Goal: Information Seeking & Learning: Learn about a topic

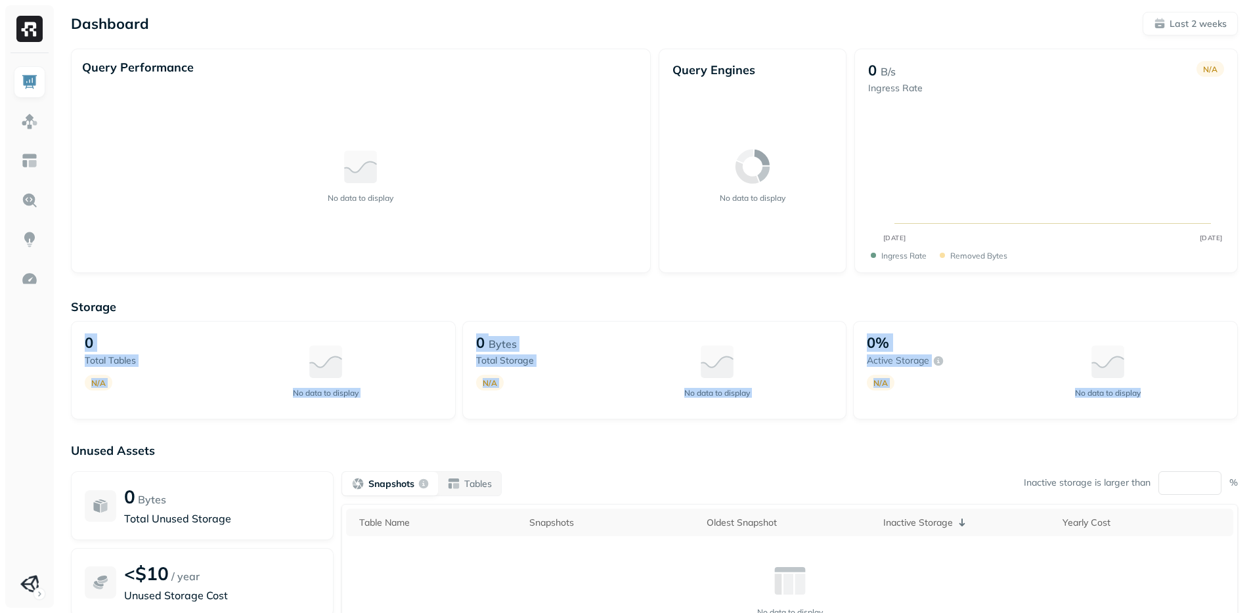
drag, startPoint x: 76, startPoint y: 331, endPoint x: 1050, endPoint y: 412, distance: 978.1
click at [1055, 411] on div "0 Total tables N/A No data to display 0 Bytes Total storage N/A No data to disp…" at bounding box center [654, 370] width 1167 height 99
click at [1049, 412] on div "0% Active storage N/A No data to display" at bounding box center [1045, 370] width 385 height 99
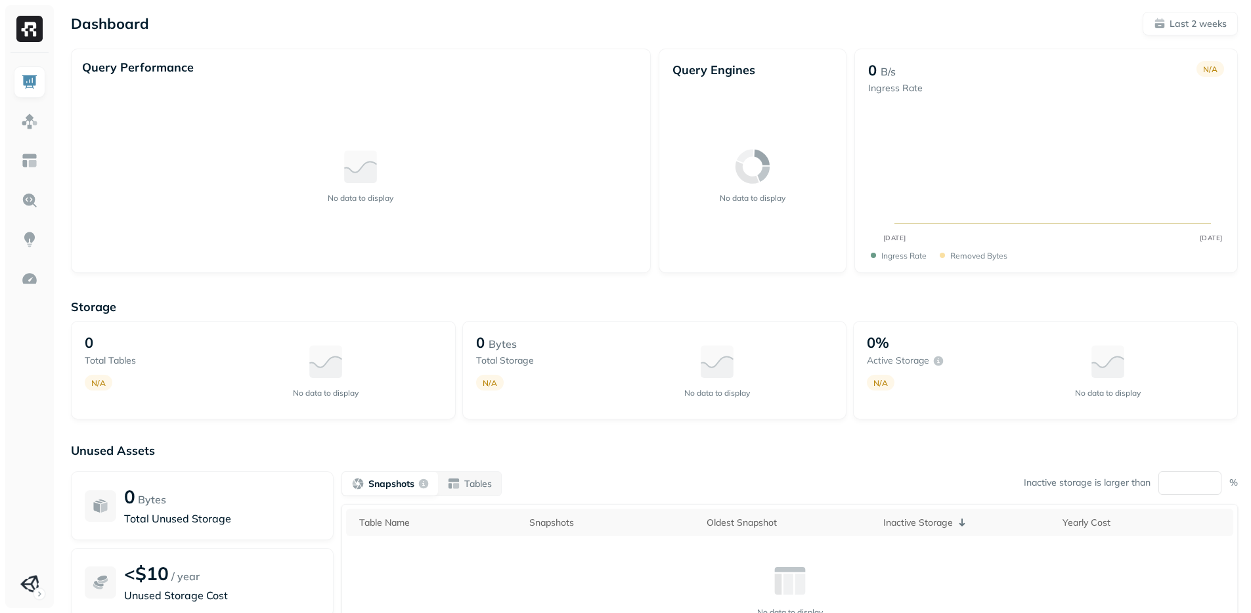
click at [1049, 412] on div "0% Active storage N/A No data to display" at bounding box center [1045, 370] width 385 height 99
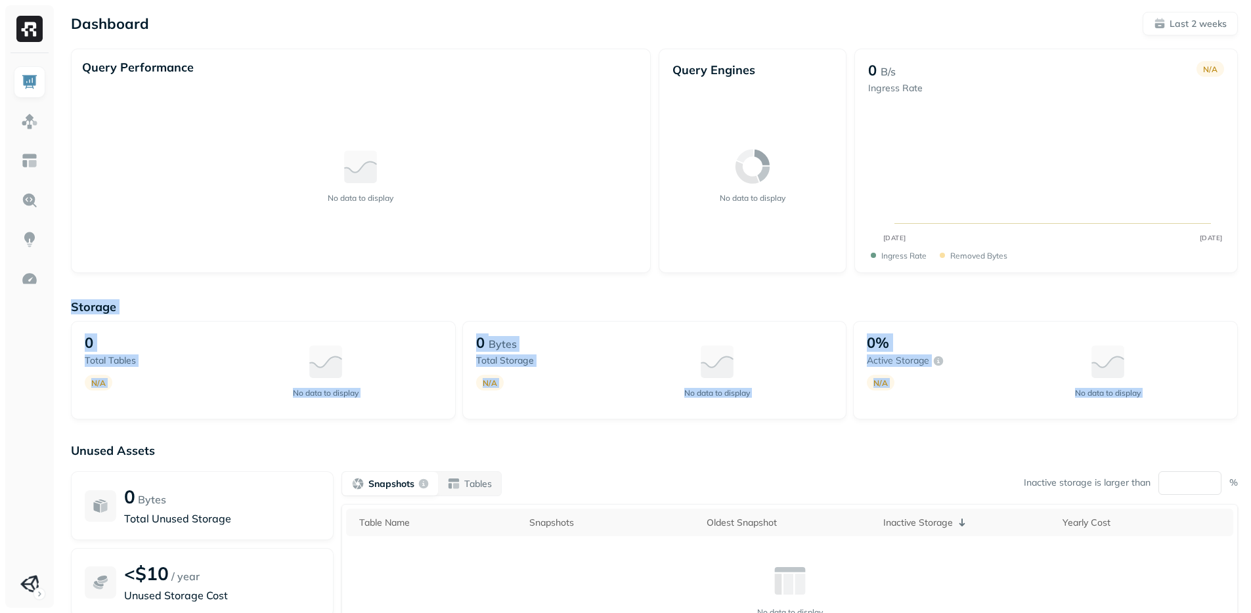
drag, startPoint x: 1049, startPoint y: 412, endPoint x: 132, endPoint y: 312, distance: 922.4
click at [132, 312] on div "Storage 0 Total tables N/A No data to display 0 Bytes Total storage N/A No data…" at bounding box center [654, 360] width 1167 height 120
click at [132, 312] on p "Storage" at bounding box center [654, 307] width 1167 height 15
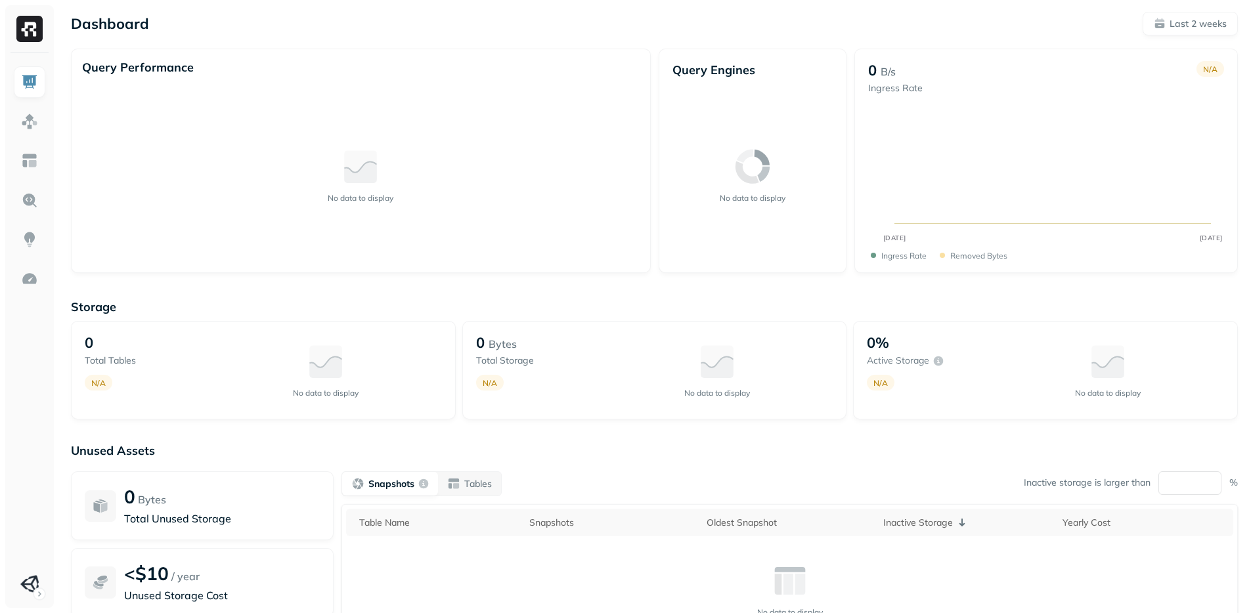
scroll to position [118, 0]
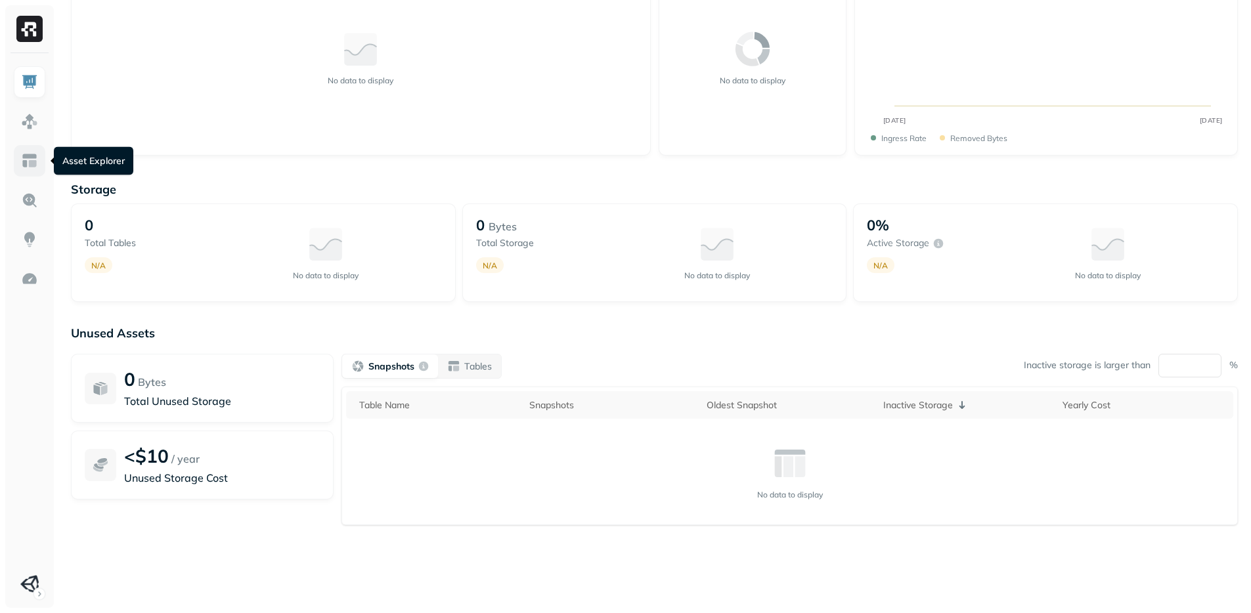
click at [30, 155] on img at bounding box center [29, 160] width 17 height 17
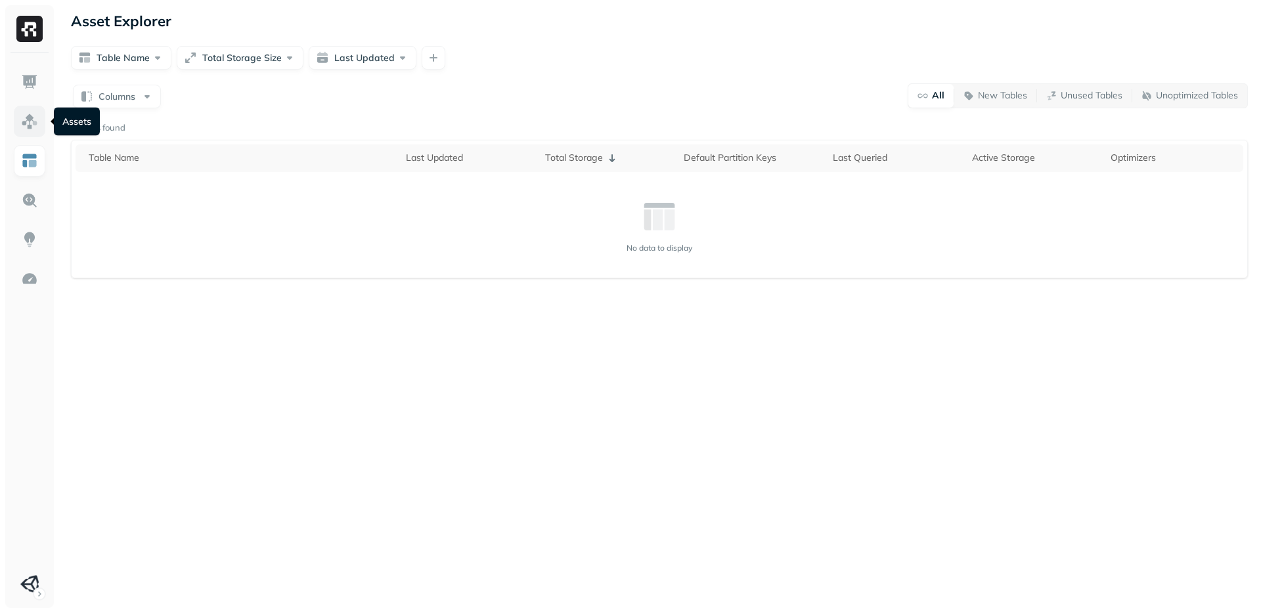
click at [36, 117] on img at bounding box center [29, 121] width 17 height 17
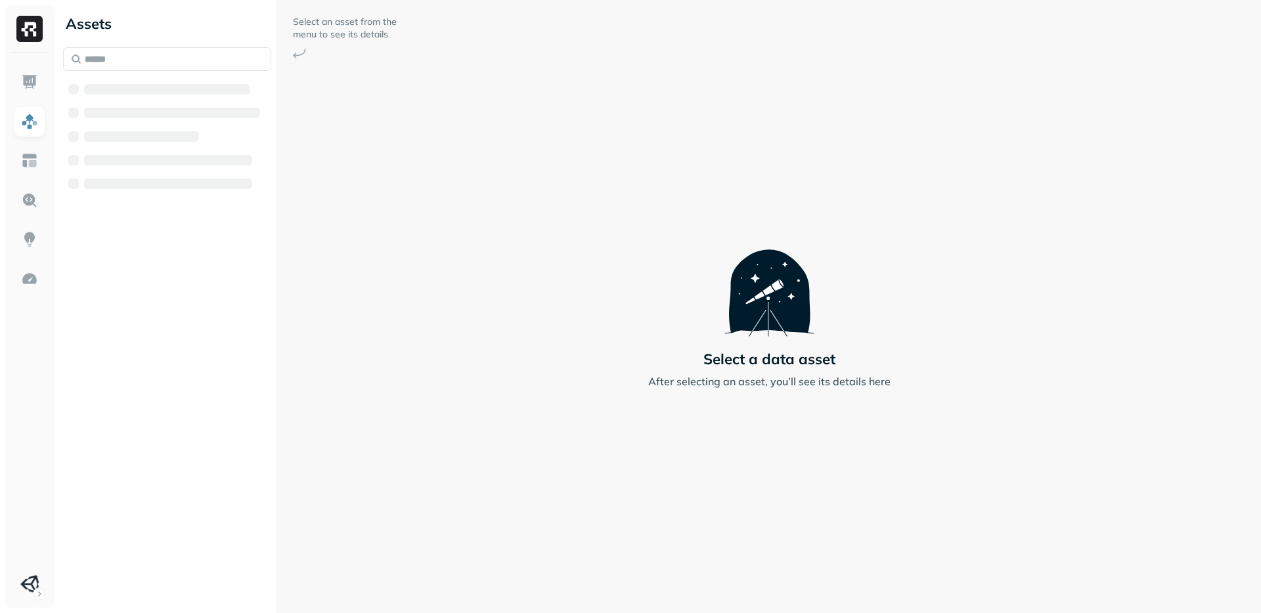
click at [201, 434] on div "Assets" at bounding box center [167, 306] width 219 height 613
click at [146, 89] on span "AWS Glue" at bounding box center [122, 89] width 51 height 13
click at [143, 115] on span "wisdom" at bounding box center [129, 114] width 39 height 13
click at [171, 135] on button "Views ( 1 )" at bounding box center [180, 139] width 183 height 21
click at [203, 158] on link "analytics_view" at bounding box center [187, 164] width 171 height 21
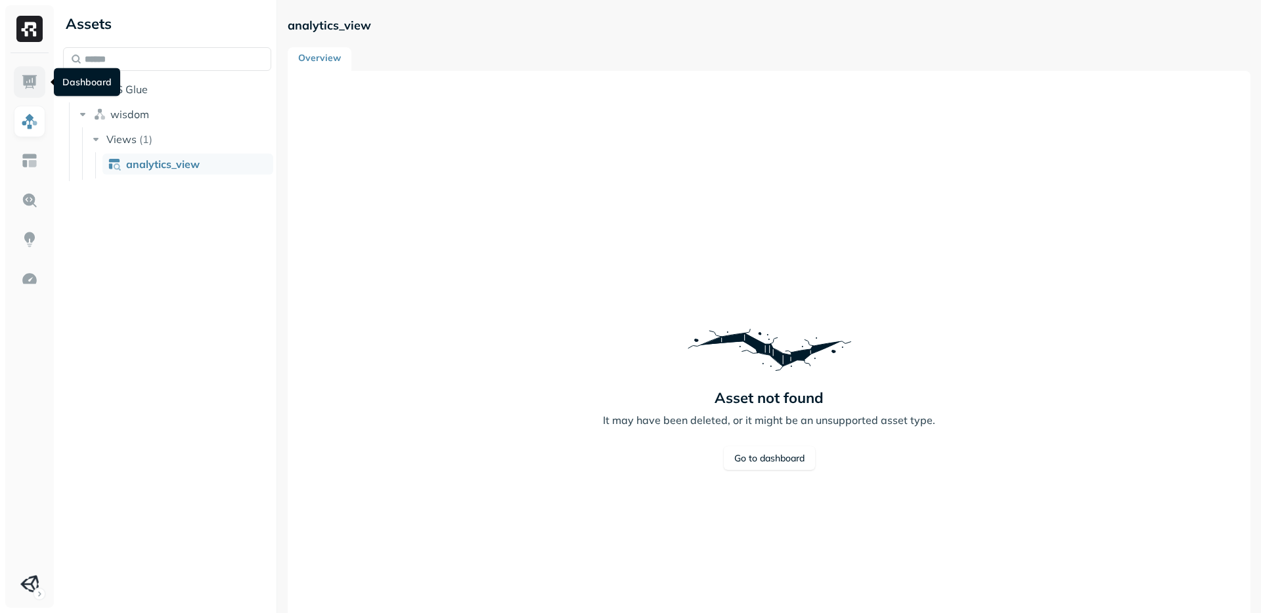
click at [19, 88] on link at bounding box center [30, 82] width 32 height 32
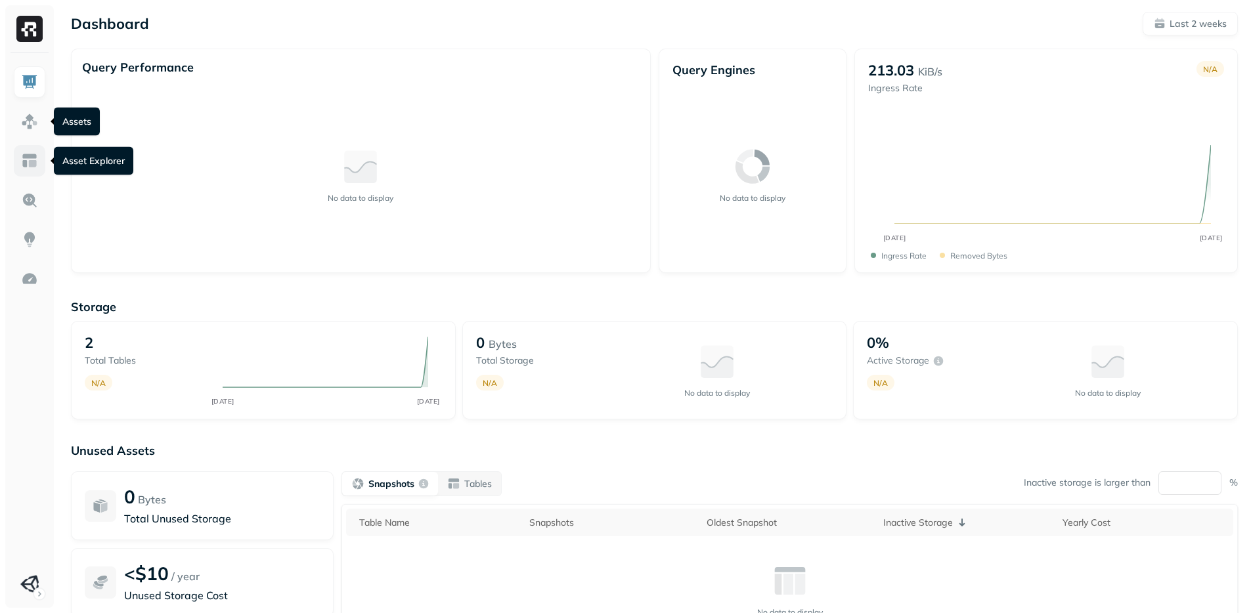
click at [30, 167] on img at bounding box center [29, 160] width 17 height 17
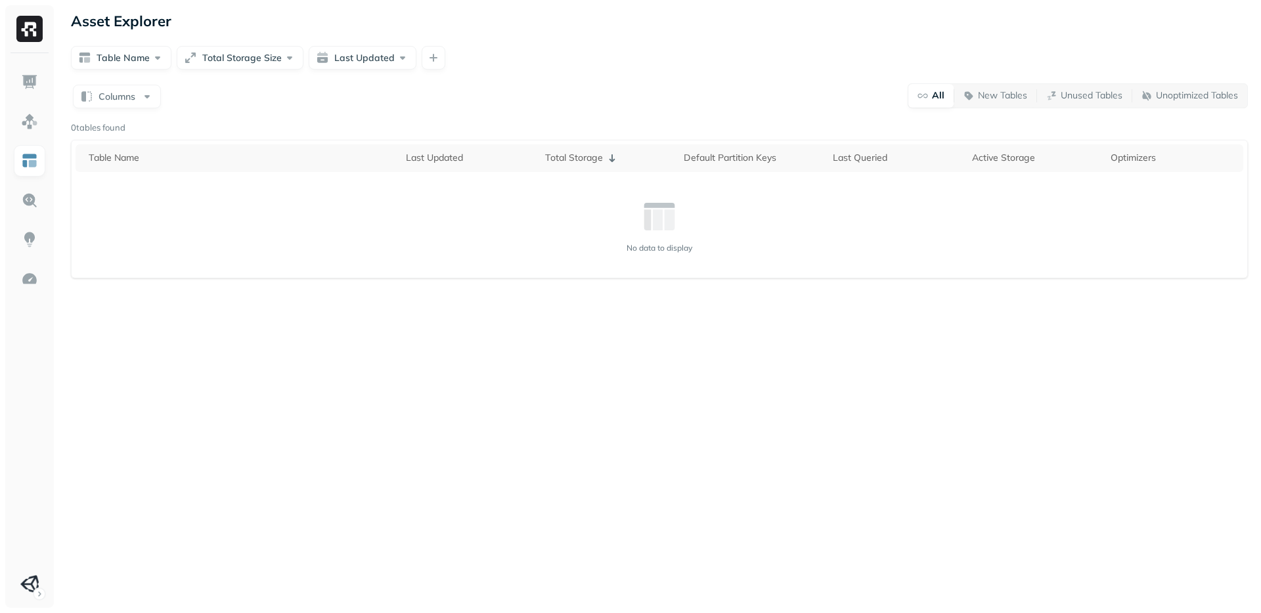
click at [278, 368] on div "Asset Explorer Table Name Total Storage Size Last Updated Columns All New Table…" at bounding box center [659, 306] width 1203 height 613
click at [33, 83] on img at bounding box center [29, 82] width 17 height 17
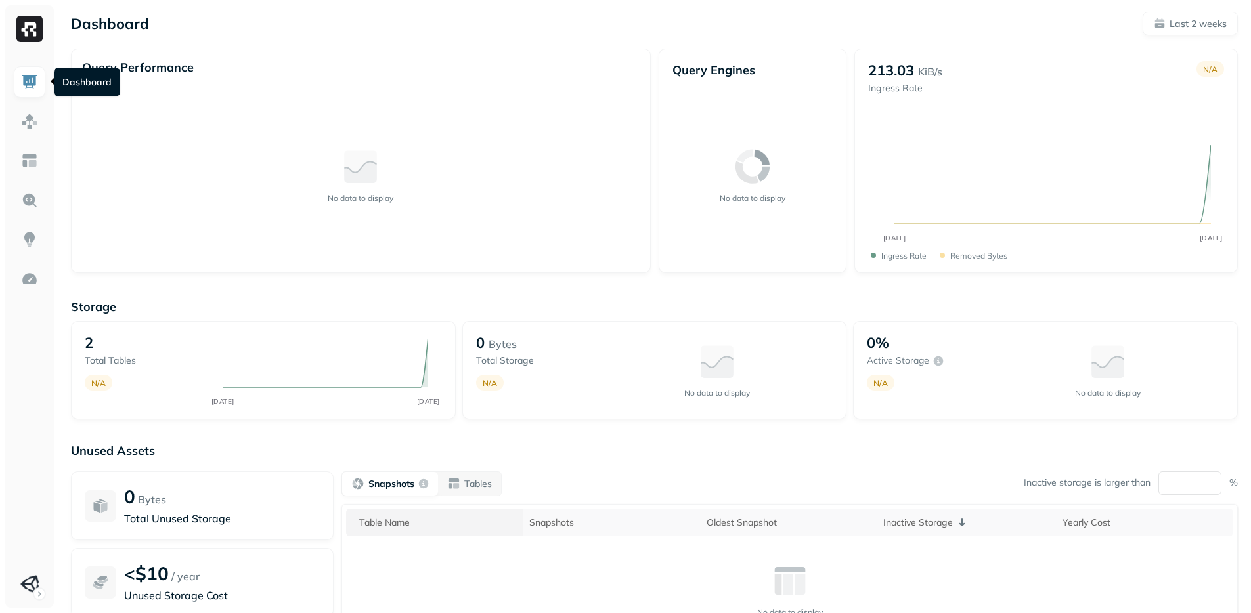
scroll to position [118, 0]
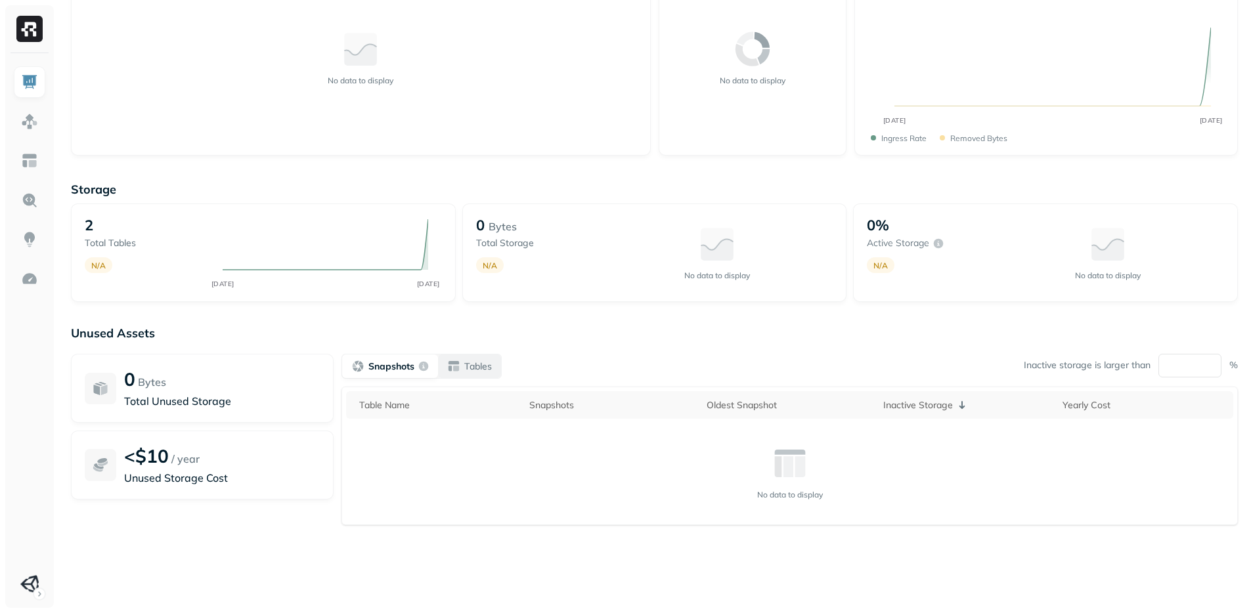
click at [459, 362] on div "Tables" at bounding box center [469, 366] width 45 height 13
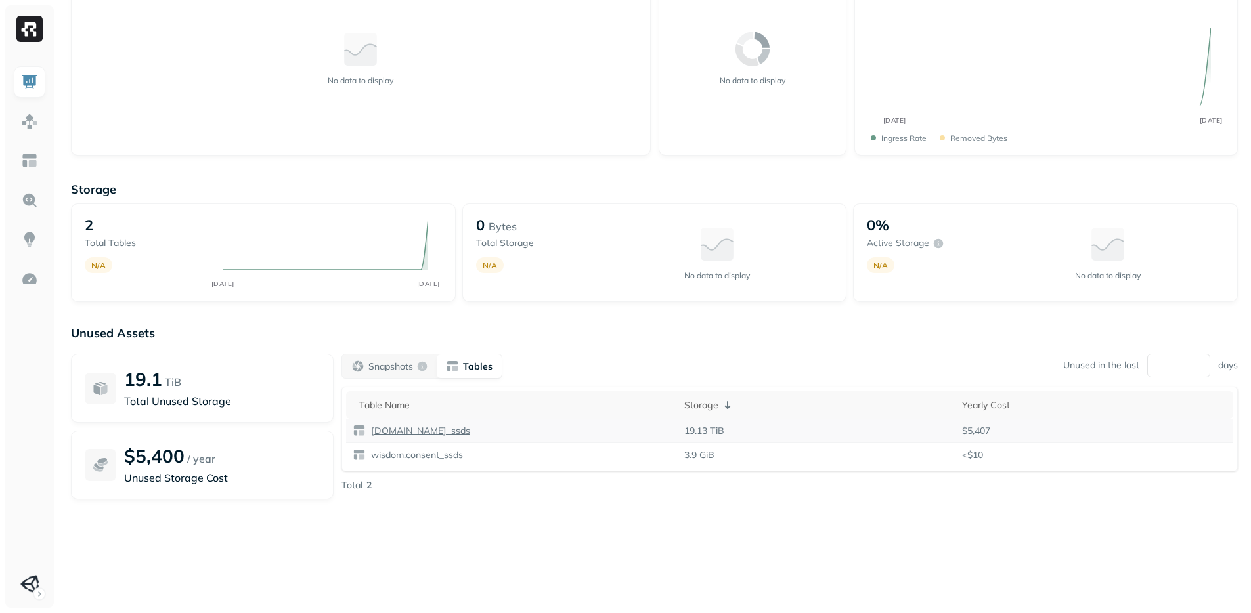
click at [432, 430] on p "[DOMAIN_NAME]_ssds" at bounding box center [419, 431] width 102 height 12
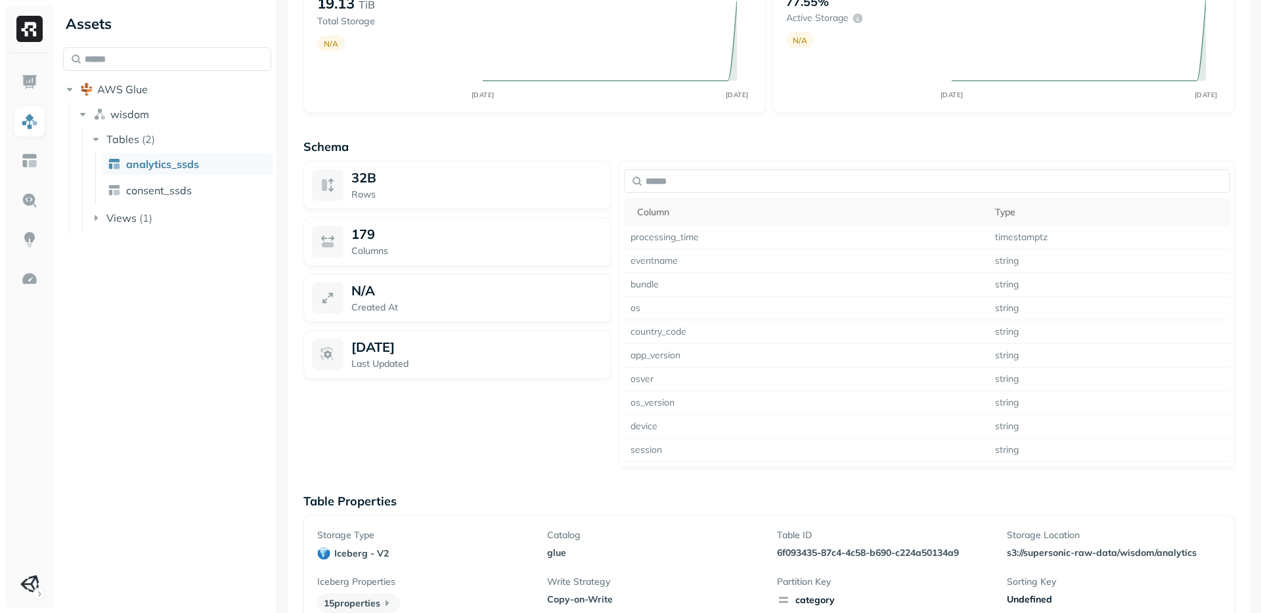
scroll to position [693, 0]
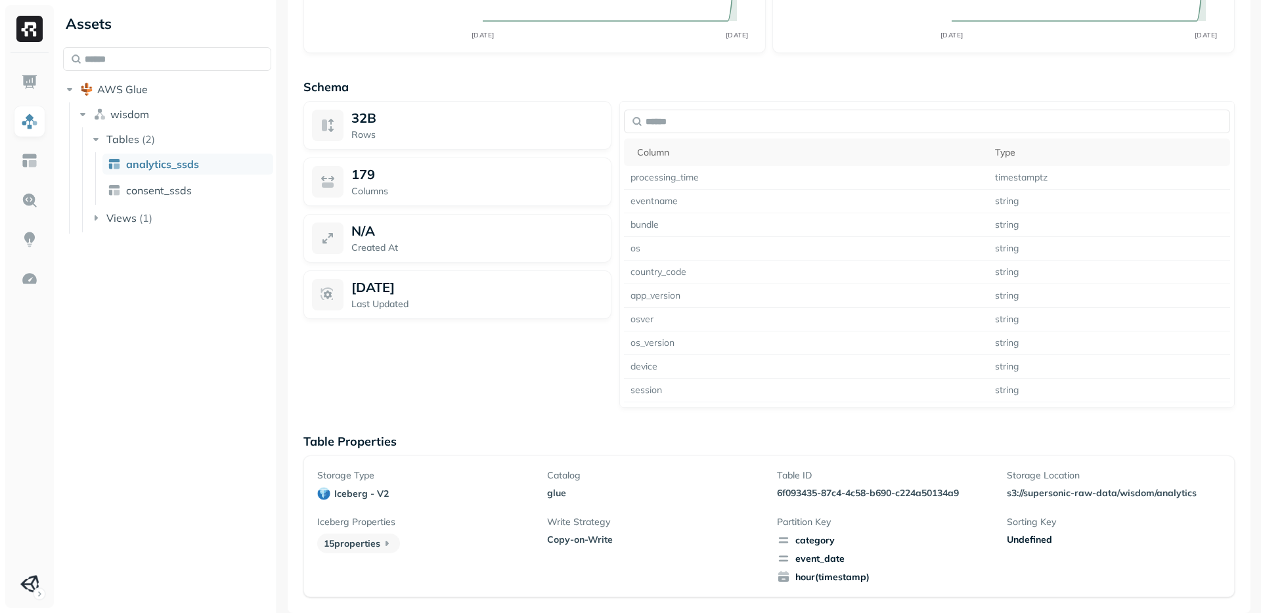
click at [358, 171] on p "179" at bounding box center [363, 174] width 24 height 16
drag, startPoint x: 358, startPoint y: 171, endPoint x: 483, endPoint y: 202, distance: 128.6
click at [483, 202] on div "179 Columns" at bounding box center [457, 182] width 308 height 49
click at [482, 202] on div "179 Columns" at bounding box center [457, 182] width 308 height 49
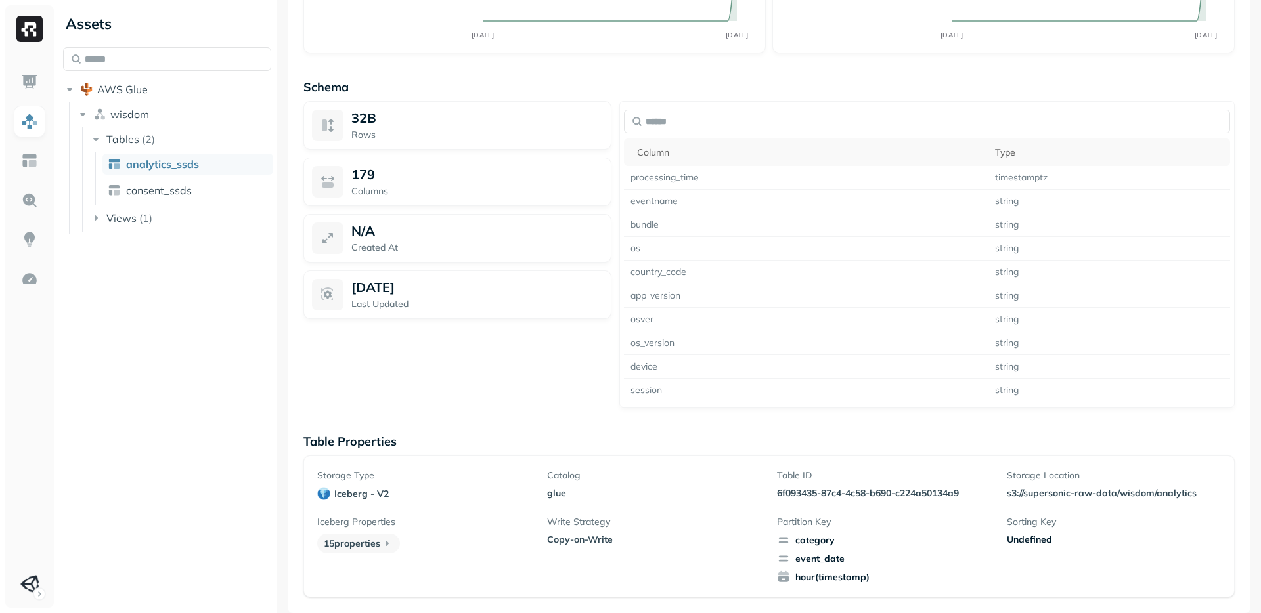
click at [482, 202] on div "179 Columns" at bounding box center [457, 182] width 308 height 49
drag, startPoint x: 482, startPoint y: 202, endPoint x: 418, endPoint y: 169, distance: 72.3
click at [418, 169] on div "179 Columns" at bounding box center [457, 182] width 308 height 49
click at [418, 169] on div "179" at bounding box center [477, 174] width 252 height 16
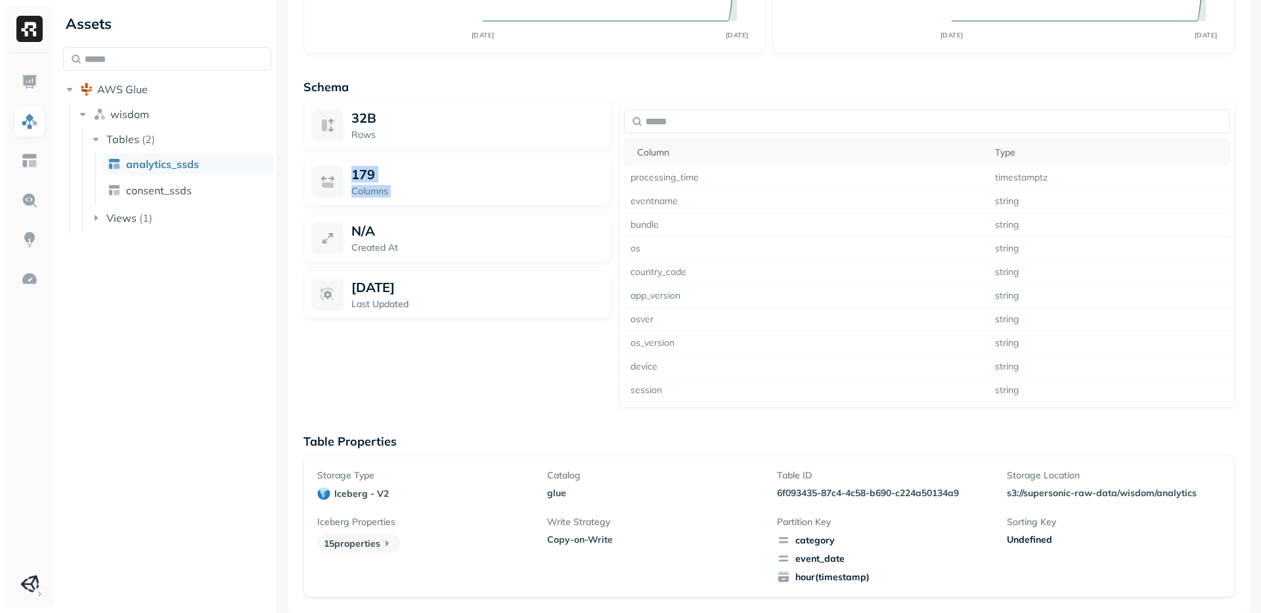
drag, startPoint x: 418, startPoint y: 169, endPoint x: 417, endPoint y: 196, distance: 26.9
click at [417, 196] on div "179 Columns" at bounding box center [477, 182] width 252 height 32
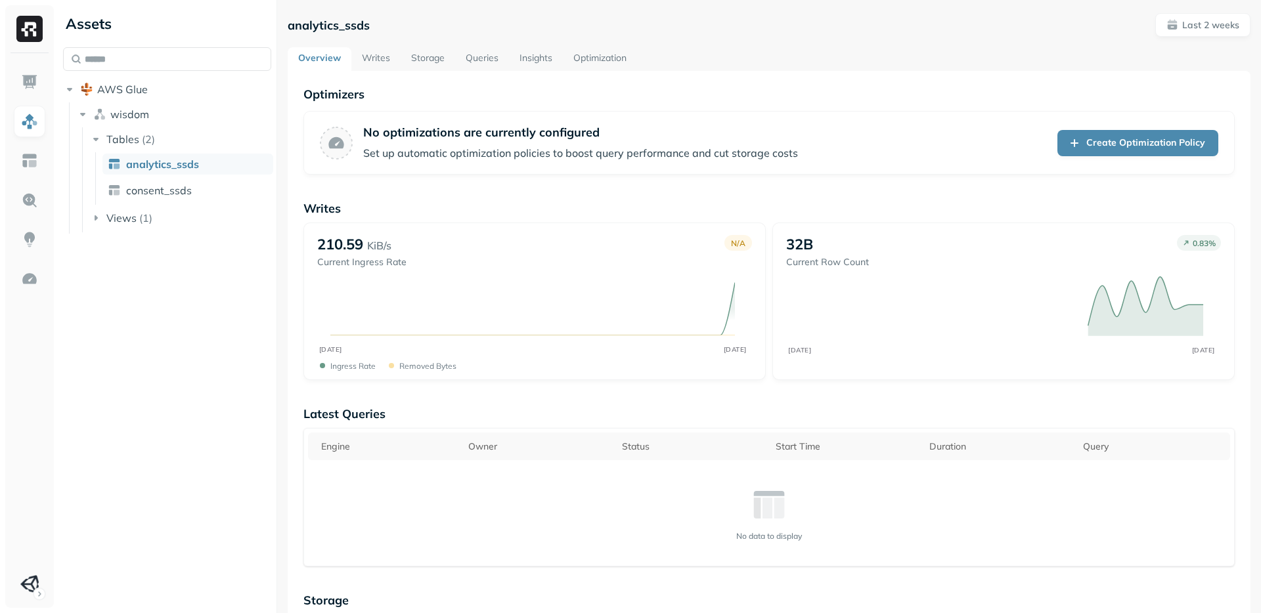
click at [476, 65] on link "Queries" at bounding box center [482, 59] width 54 height 24
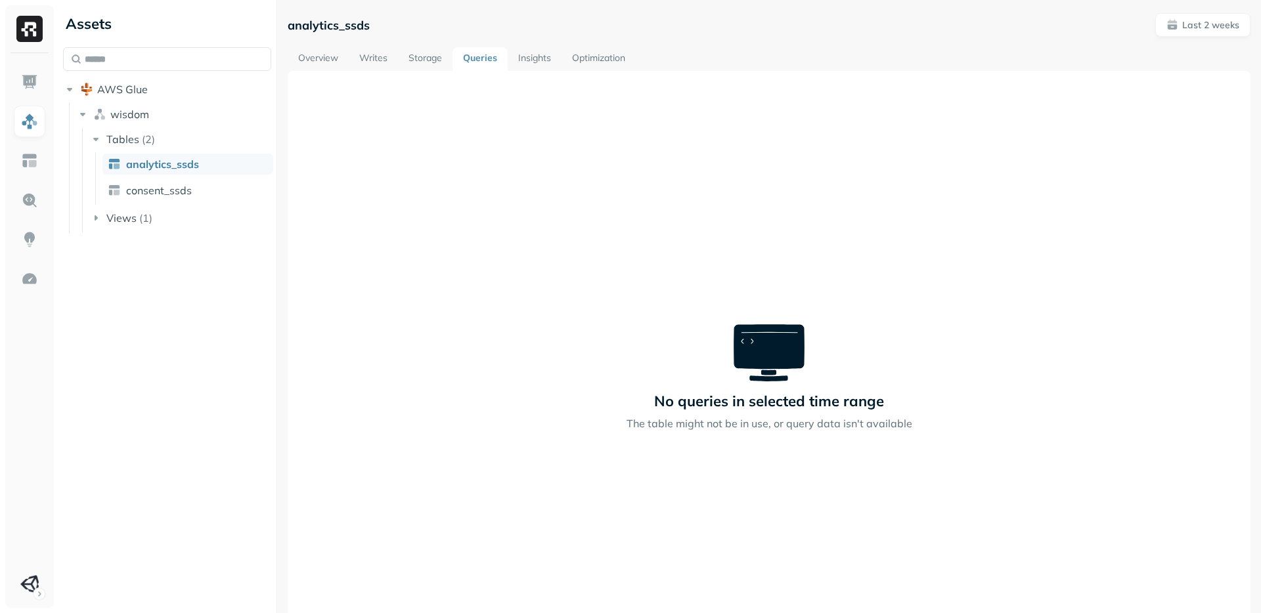
click at [420, 60] on link "Storage" at bounding box center [425, 59] width 55 height 24
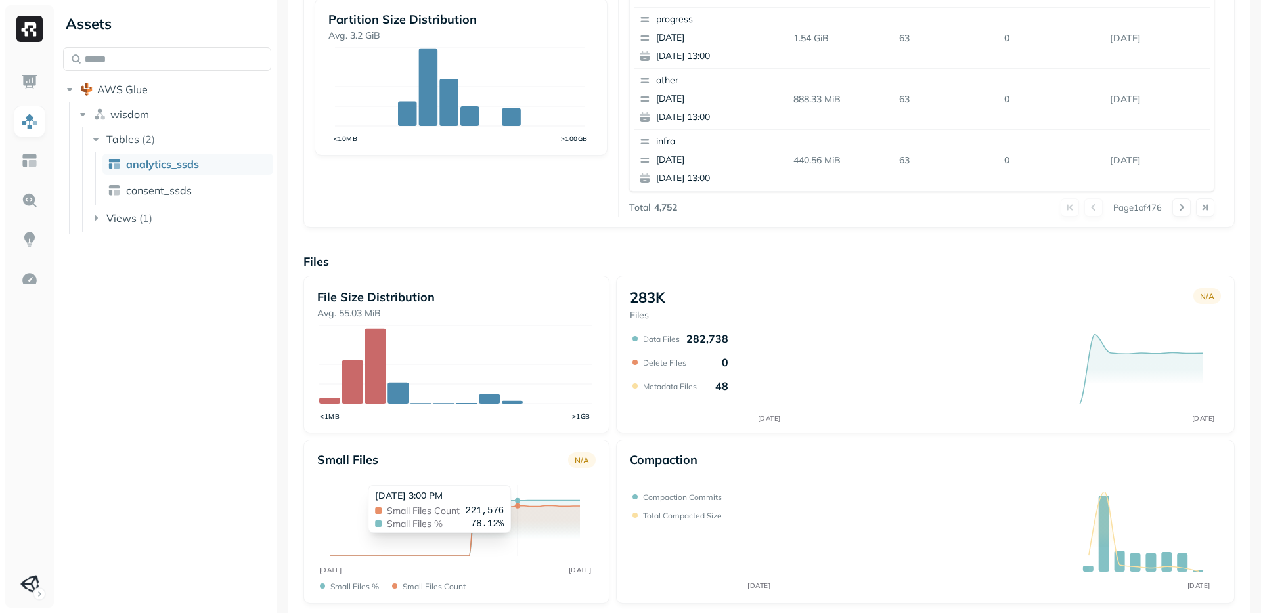
scroll to position [391, 0]
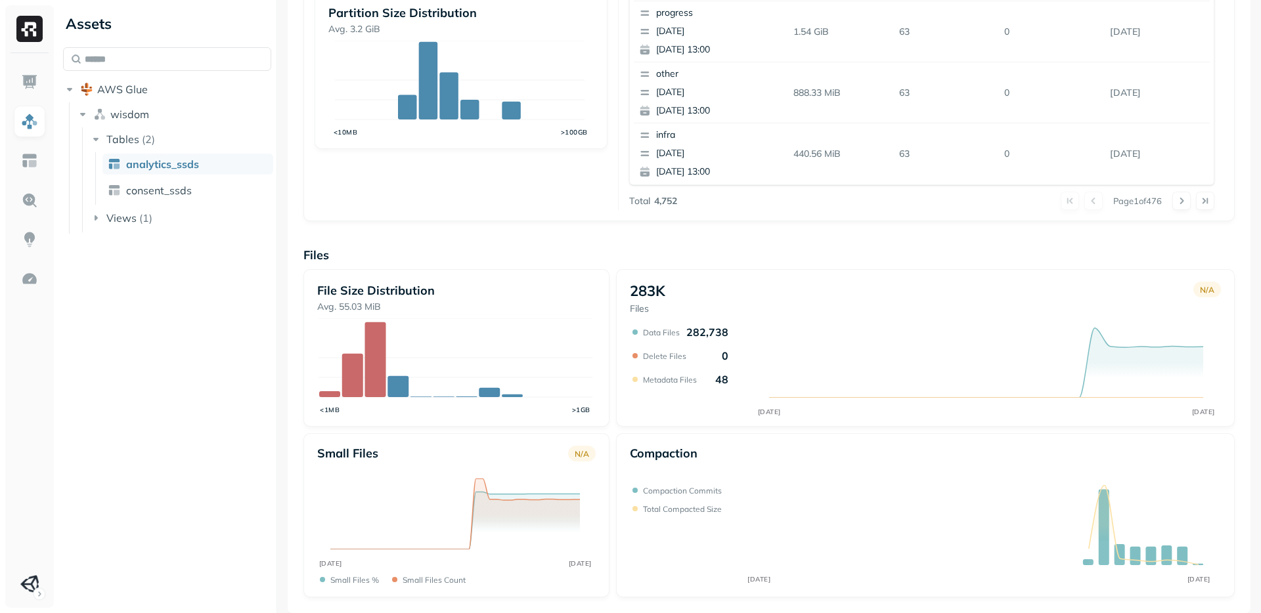
click at [754, 427] on div "File Size Distribution Avg. 55.03 MiB <1MB >1GB 283K Files N/A AUG [DATE] Data …" at bounding box center [768, 433] width 931 height 328
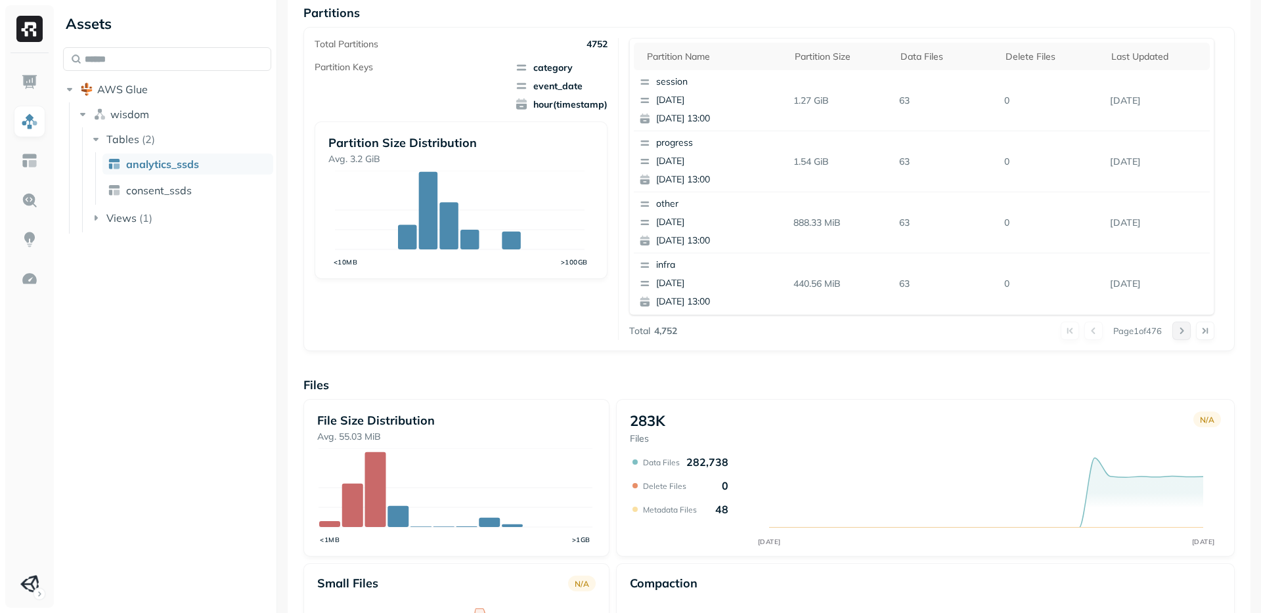
click at [1172, 334] on button at bounding box center [1181, 331] width 18 height 18
click at [1172, 330] on button at bounding box center [1181, 331] width 18 height 18
click at [1179, 334] on button at bounding box center [1181, 331] width 18 height 18
click at [1180, 334] on button at bounding box center [1181, 331] width 18 height 18
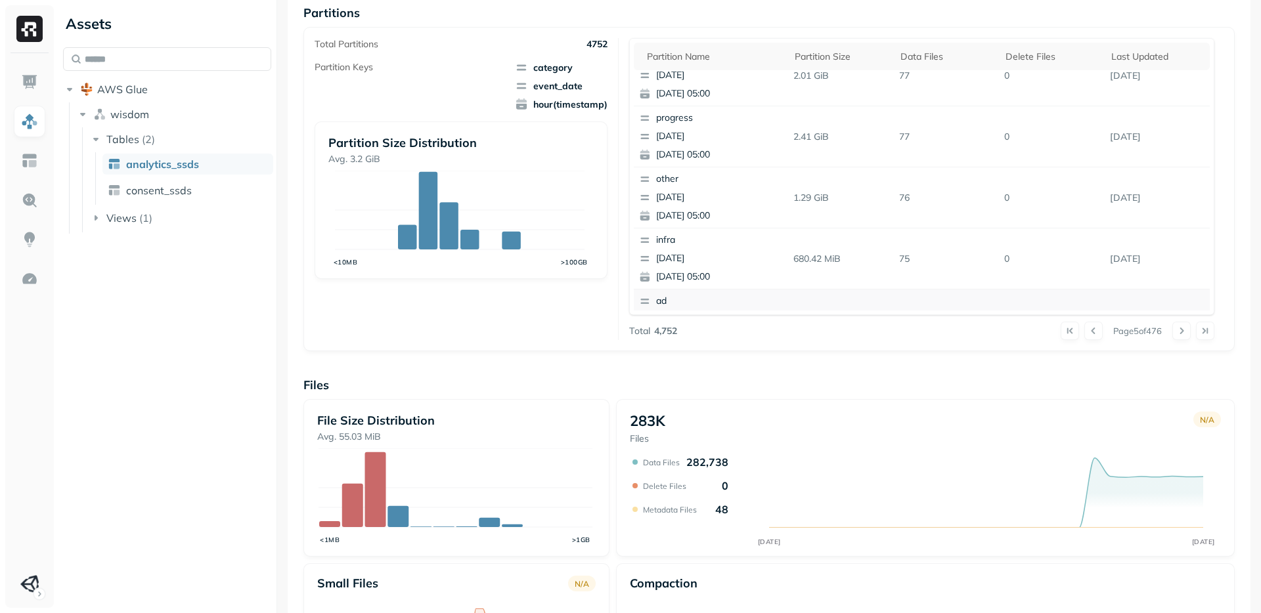
scroll to position [148, 0]
click at [172, 463] on div "Assets AWS Glue wisdom Tables ( 2 ) analytics_ssds consent_ssds Views ( 1 )" at bounding box center [167, 306] width 219 height 613
click at [171, 187] on span "consent_ssds" at bounding box center [159, 190] width 66 height 13
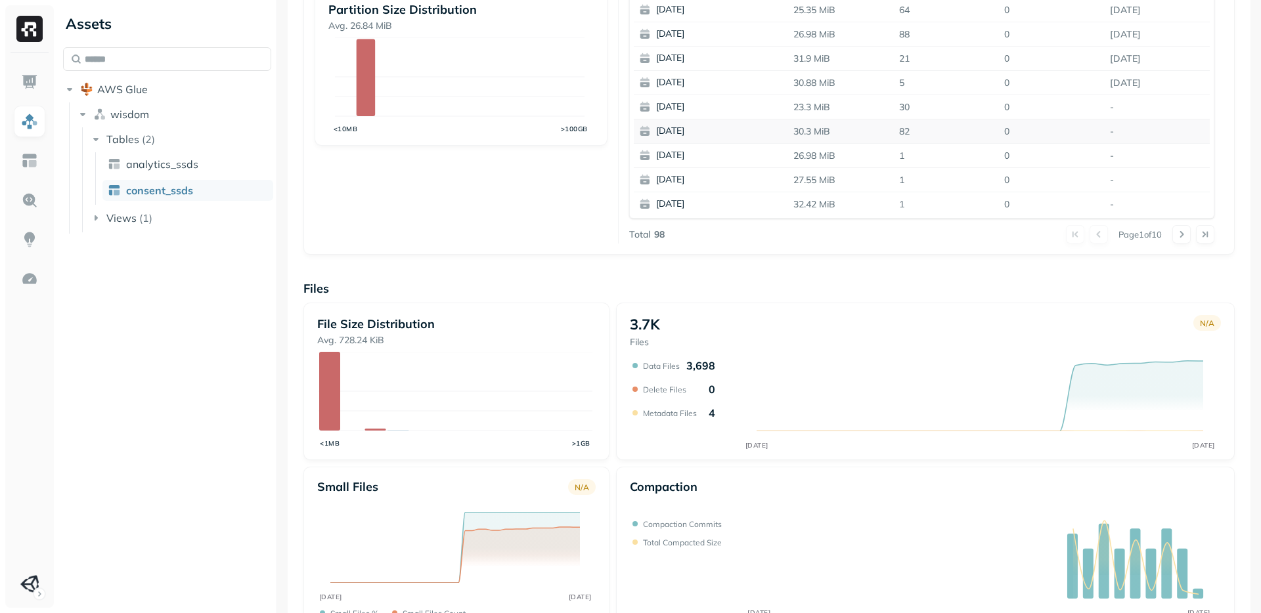
scroll to position [223, 0]
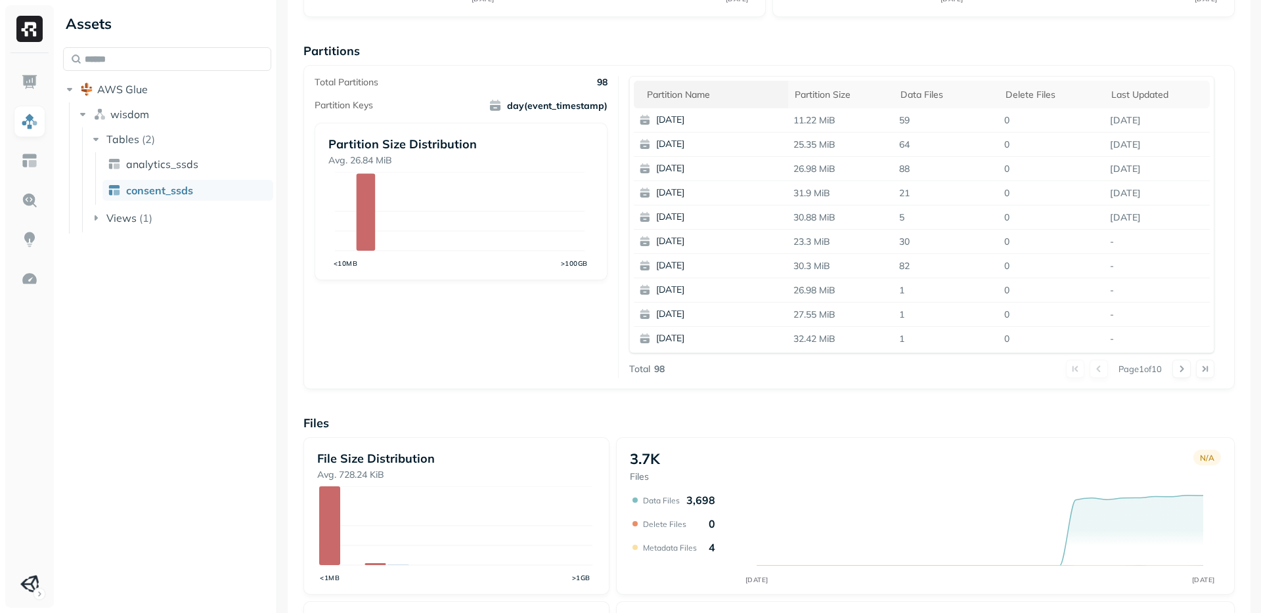
click at [687, 91] on div "Partition name" at bounding box center [714, 95] width 135 height 12
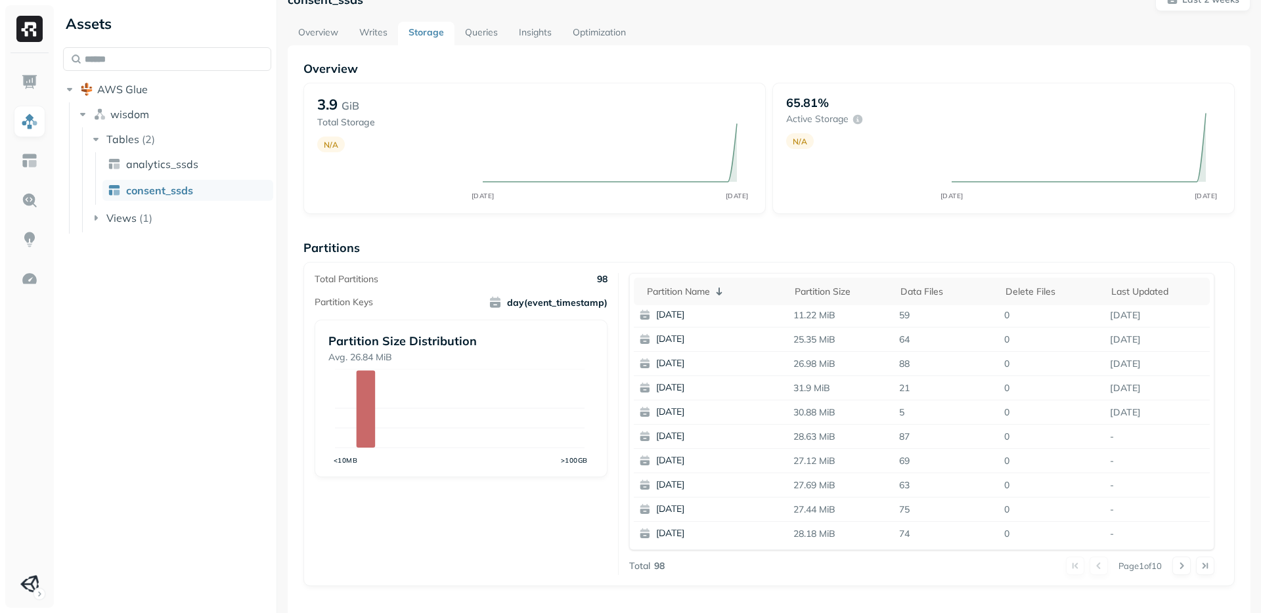
scroll to position [81, 0]
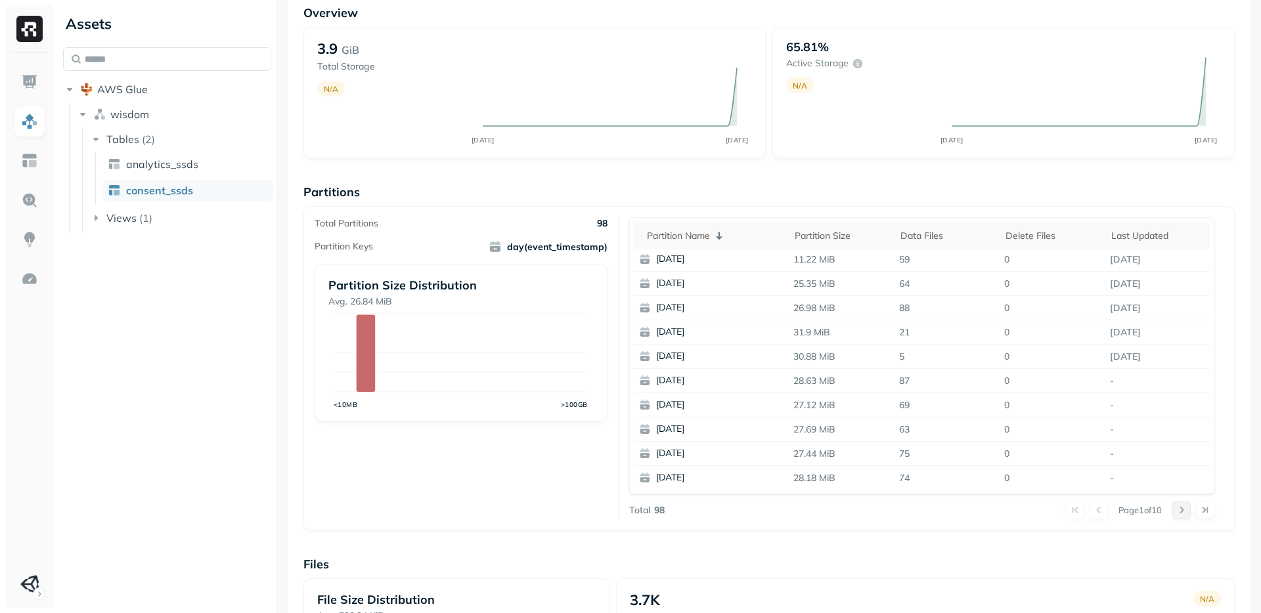
click at [1172, 514] on button at bounding box center [1181, 510] width 18 height 18
click at [1172, 512] on button at bounding box center [1181, 510] width 18 height 18
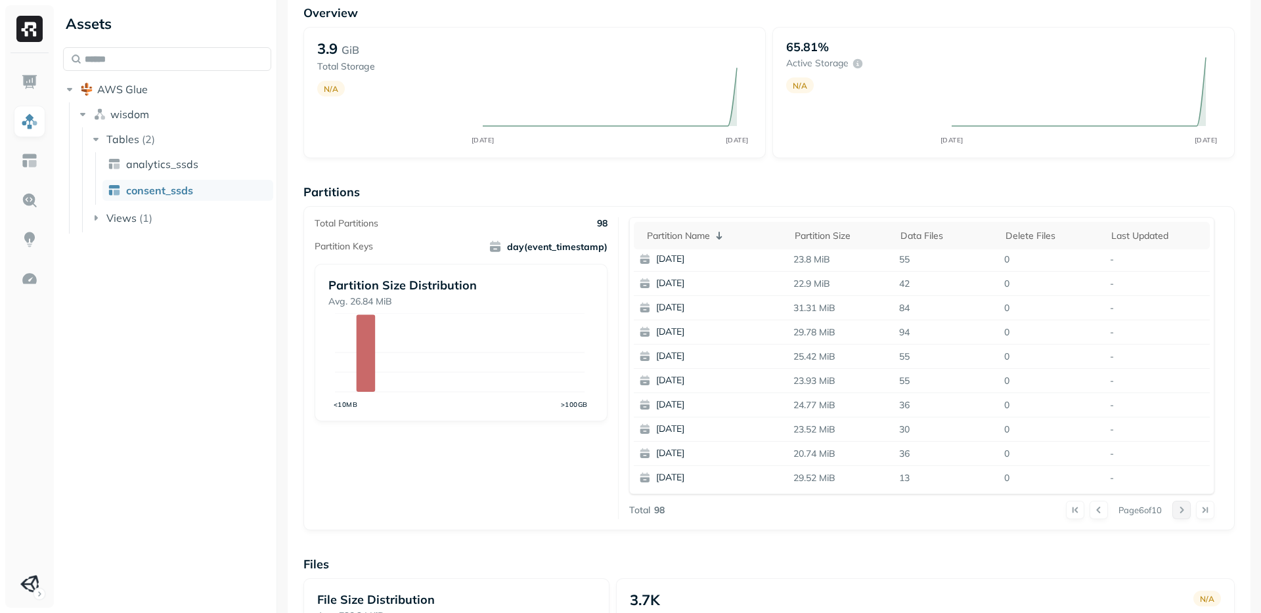
click at [1172, 512] on button at bounding box center [1181, 510] width 18 height 18
click at [1172, 512] on div at bounding box center [1193, 510] width 42 height 18
click at [1172, 512] on button at bounding box center [1181, 510] width 18 height 18
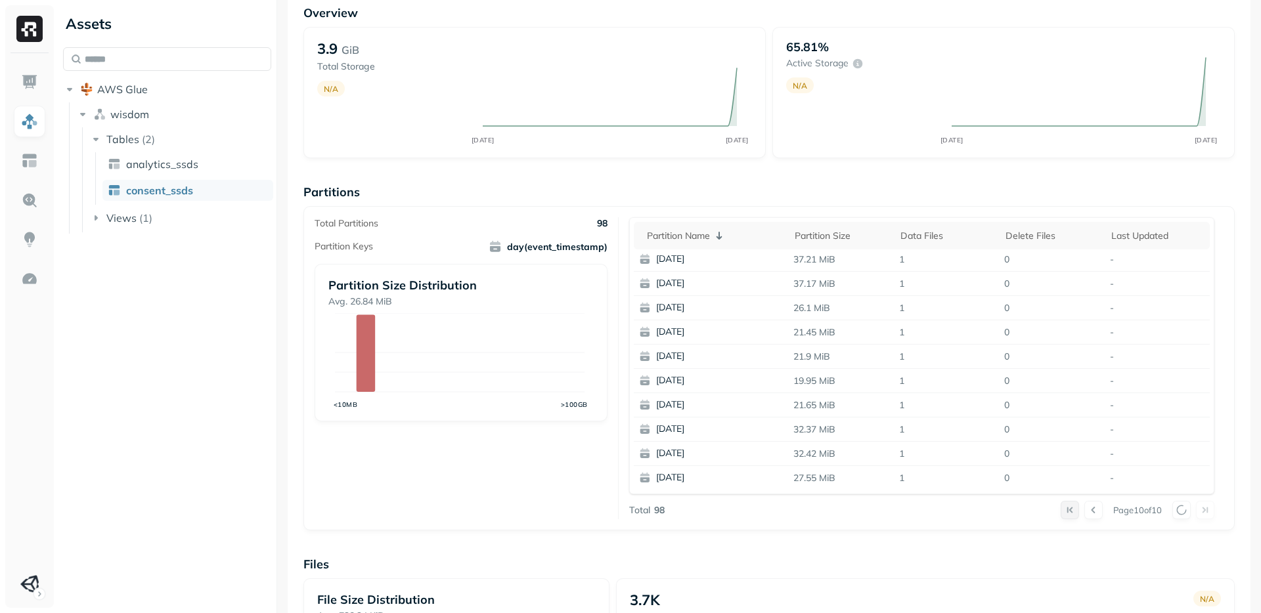
scroll to position [0, 0]
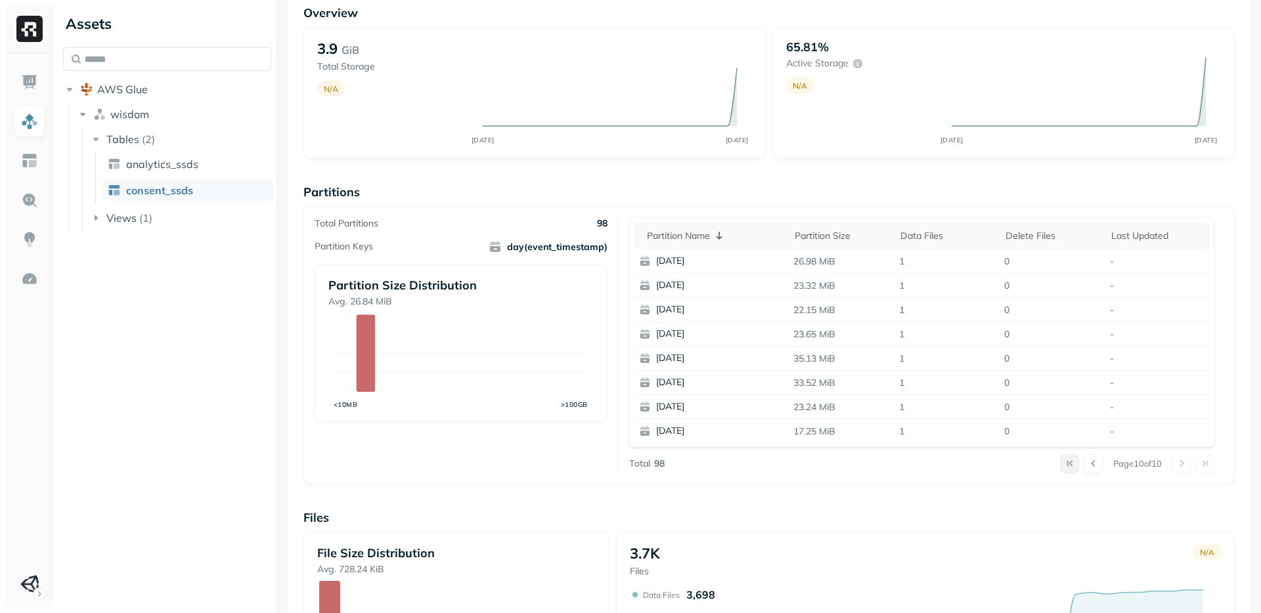
click at [1061, 465] on button at bounding box center [1070, 464] width 18 height 18
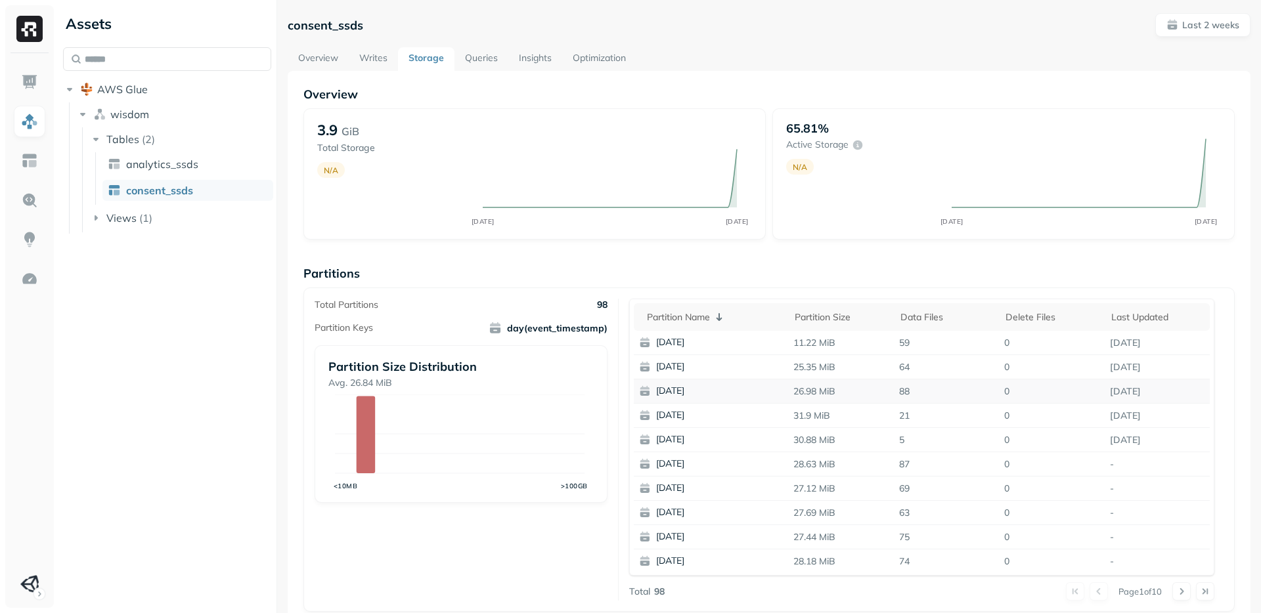
scroll to position [2, 0]
click at [1199, 592] on button at bounding box center [1205, 592] width 18 height 18
click at [1061, 548] on button at bounding box center [1070, 545] width 18 height 18
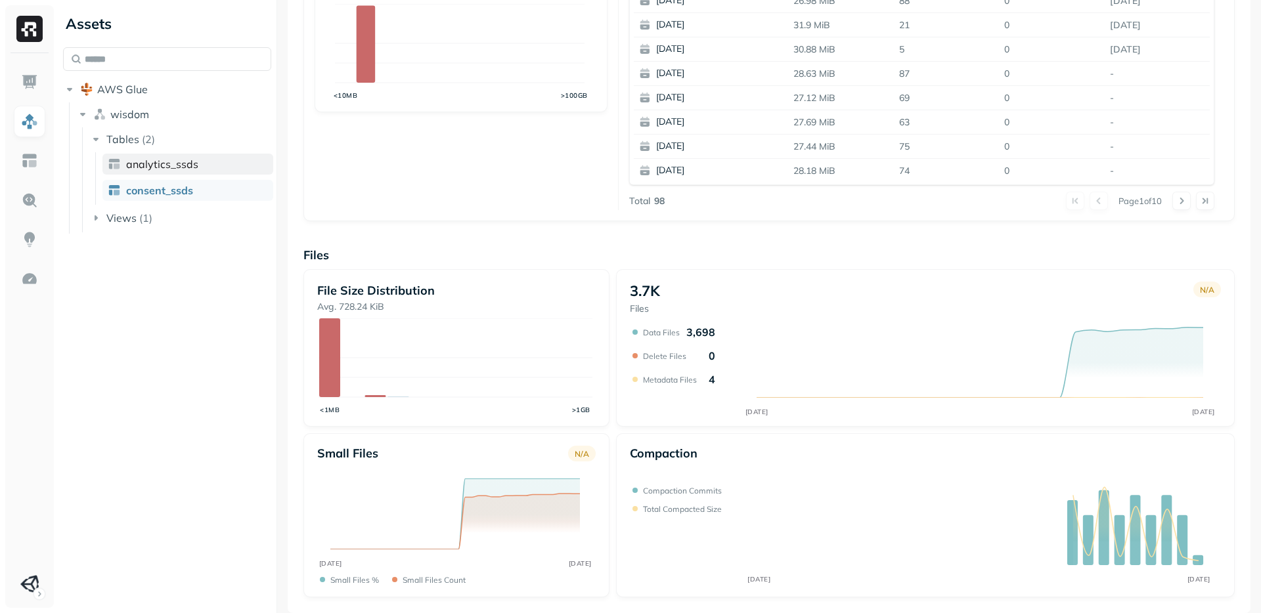
click at [163, 158] on span "analytics_ssds" at bounding box center [162, 164] width 72 height 13
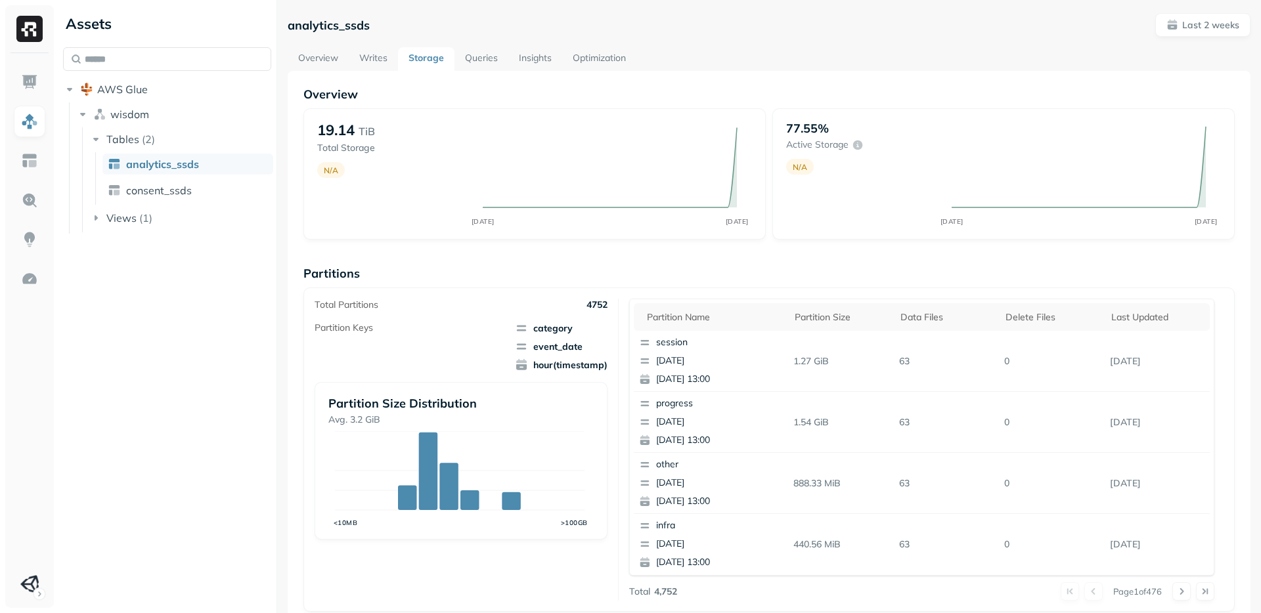
click at [496, 61] on link "Queries" at bounding box center [482, 59] width 54 height 24
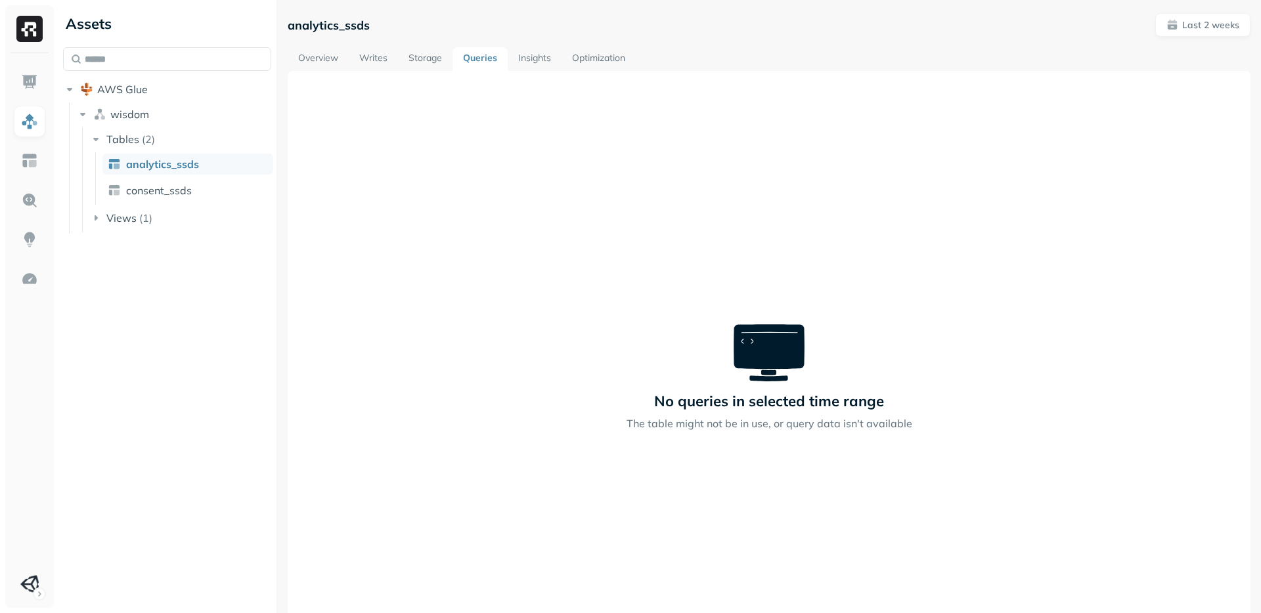
click at [31, 64] on div at bounding box center [29, 330] width 49 height 555
click at [26, 83] on img at bounding box center [29, 82] width 17 height 17
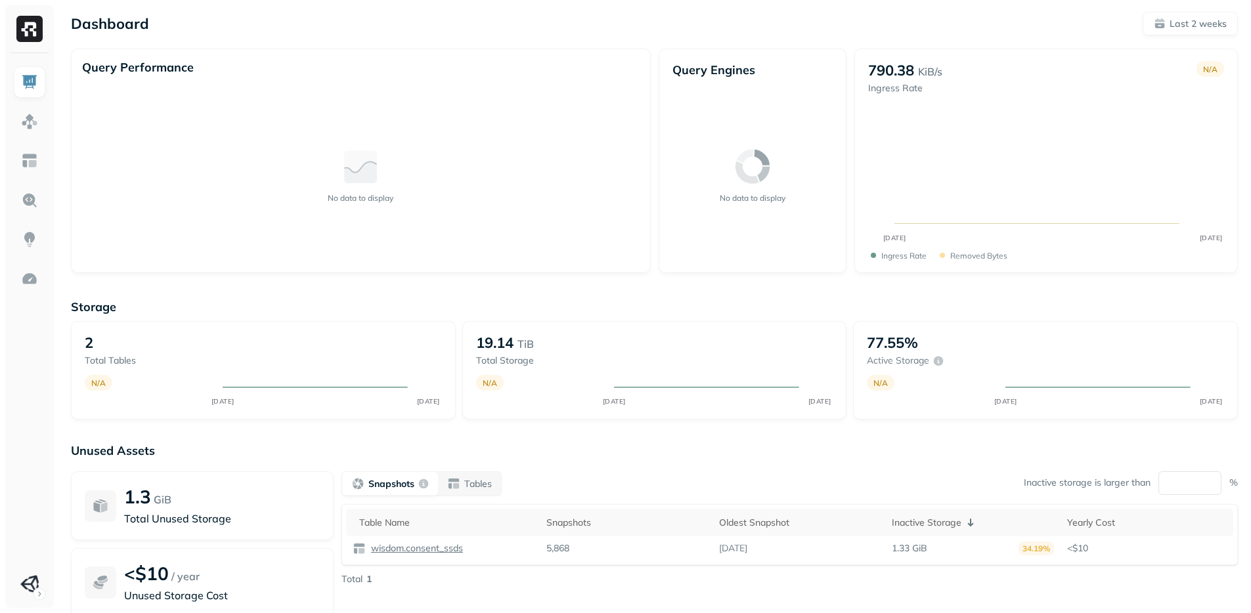
click at [548, 275] on div "Dashboard Last 2 weeks Query Performance No data to display Query Engines No da…" at bounding box center [654, 365] width 1193 height 731
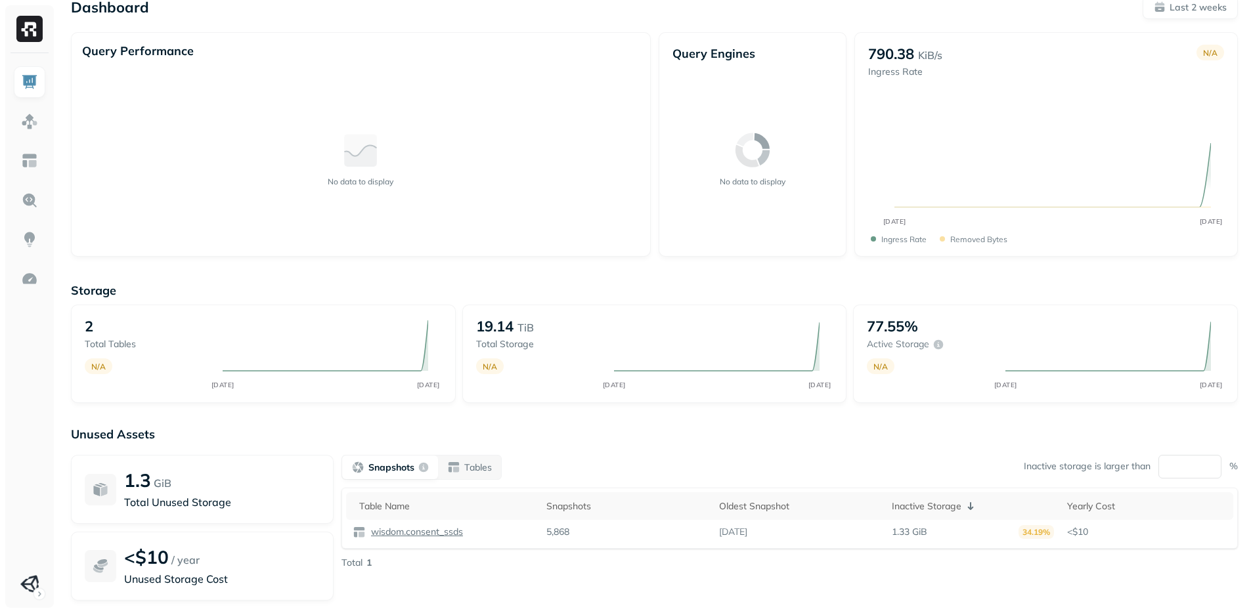
click at [493, 286] on p "Storage" at bounding box center [654, 290] width 1167 height 15
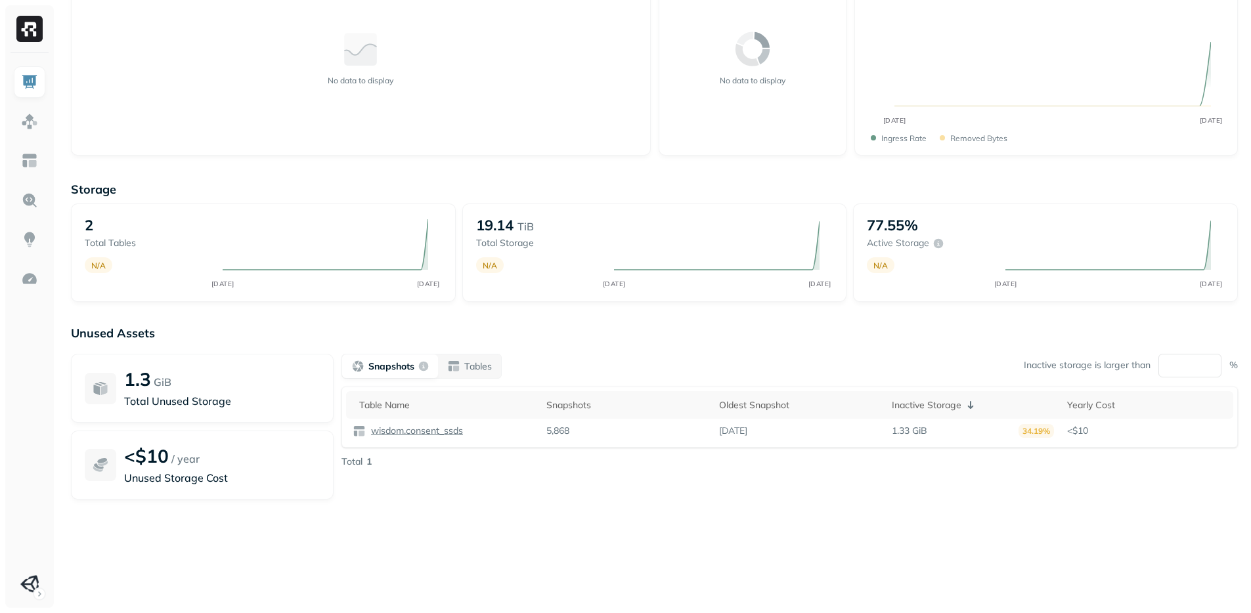
click at [434, 323] on div "Storage 2 Total tables N/A AUG [DATE] 19.14 TiB Total storage N/A AUG [DATE] 77…" at bounding box center [654, 385] width 1167 height 433
click at [1186, 363] on input "**" at bounding box center [1190, 366] width 63 height 24
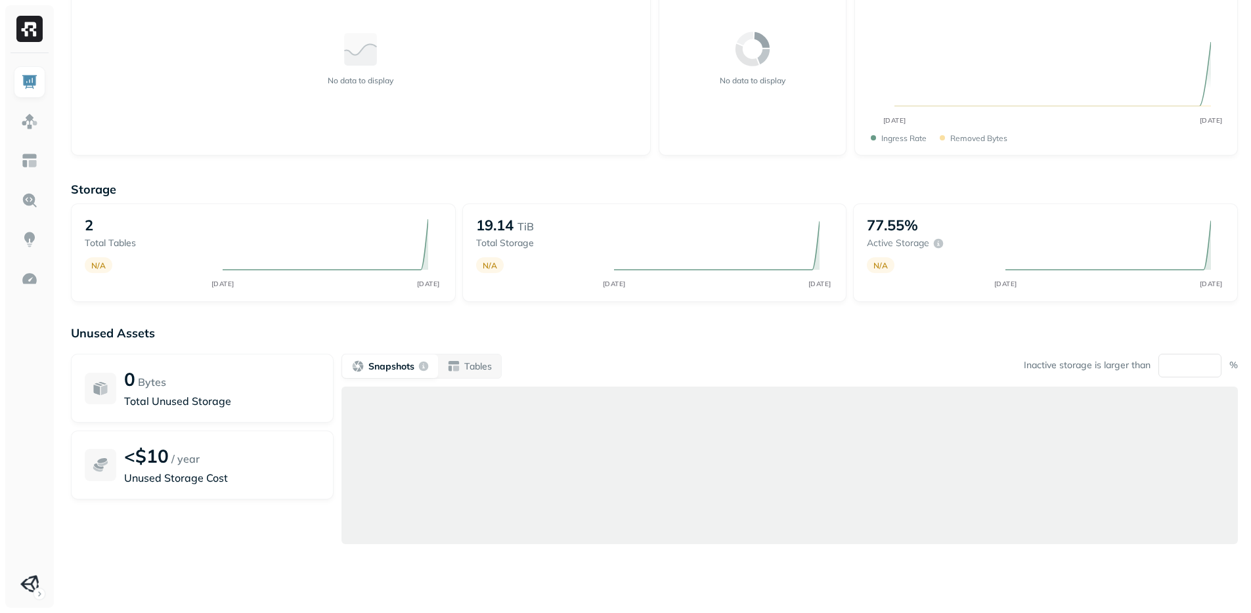
click at [1066, 344] on div "Unused Assets 0 Bytes Total Unused Storage <$10 / year Unused Storage Cost Snap…" at bounding box center [654, 457] width 1167 height 263
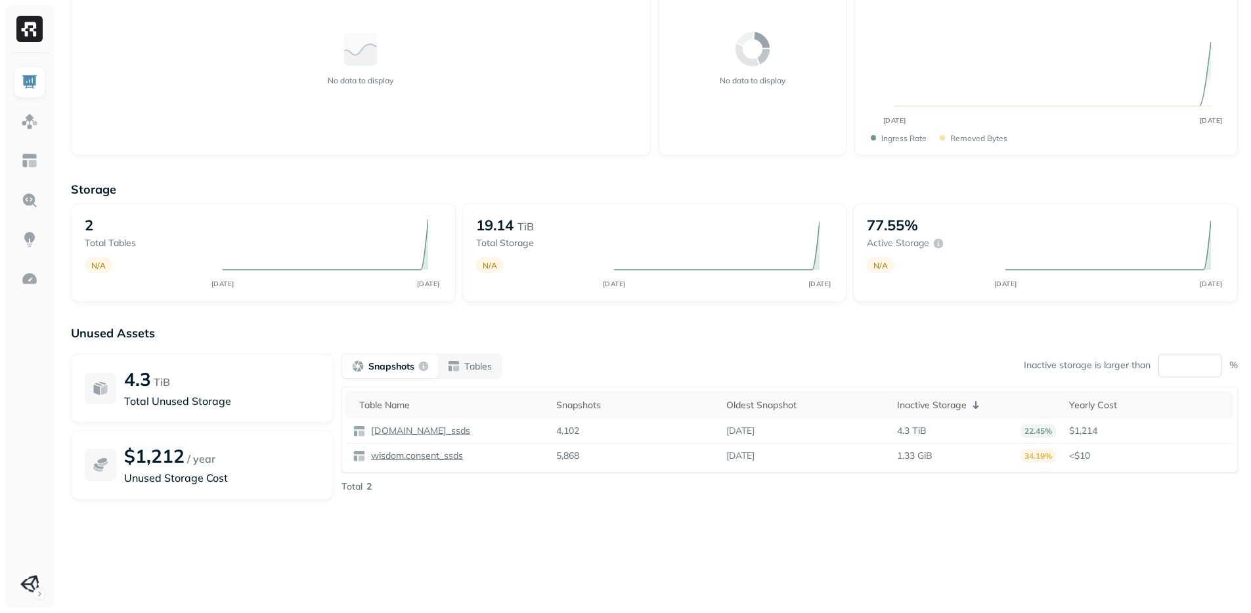
click at [1174, 361] on input "*" at bounding box center [1190, 366] width 63 height 24
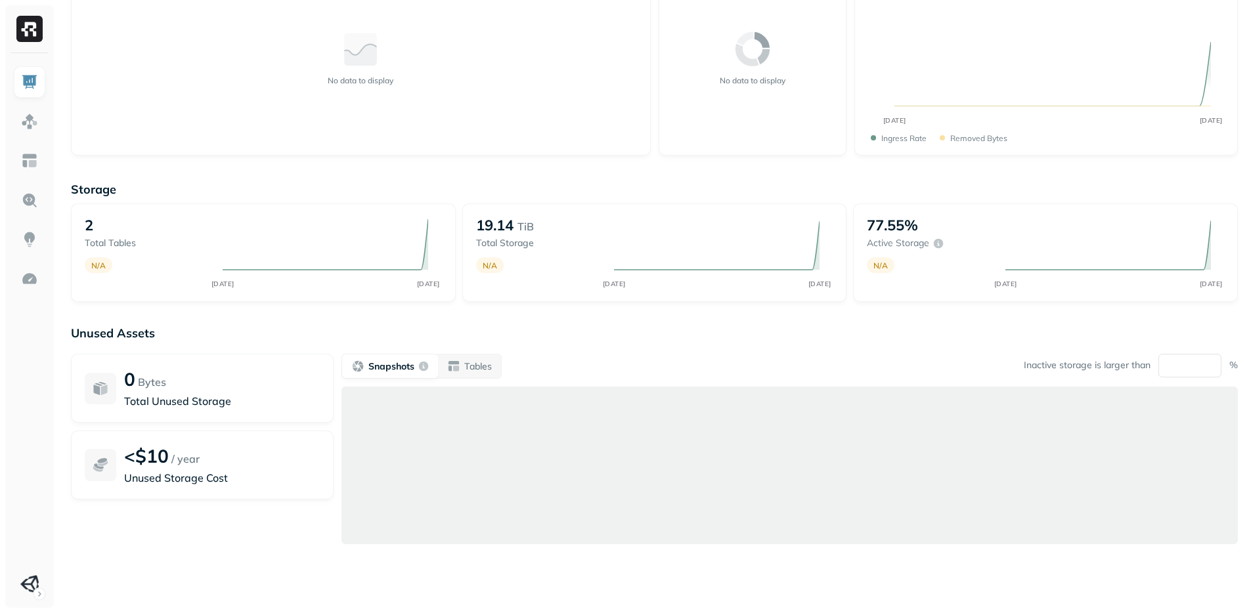
type input "*"
click at [917, 326] on p "Unused Assets" at bounding box center [654, 333] width 1167 height 15
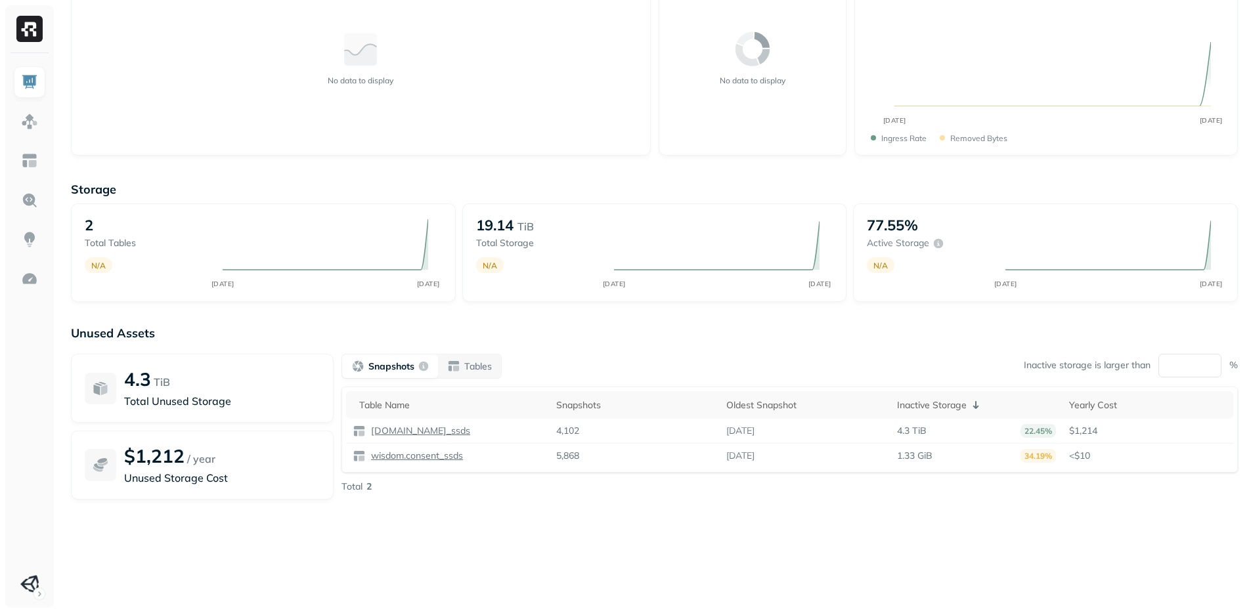
click at [742, 536] on div "Unused Assets 4.3 TiB Total Unused Storage $1,212 / year Unused Storage Cost Sn…" at bounding box center [654, 457] width 1167 height 263
click at [11, 150] on div at bounding box center [29, 330] width 49 height 555
click at [16, 150] on link at bounding box center [30, 161] width 32 height 32
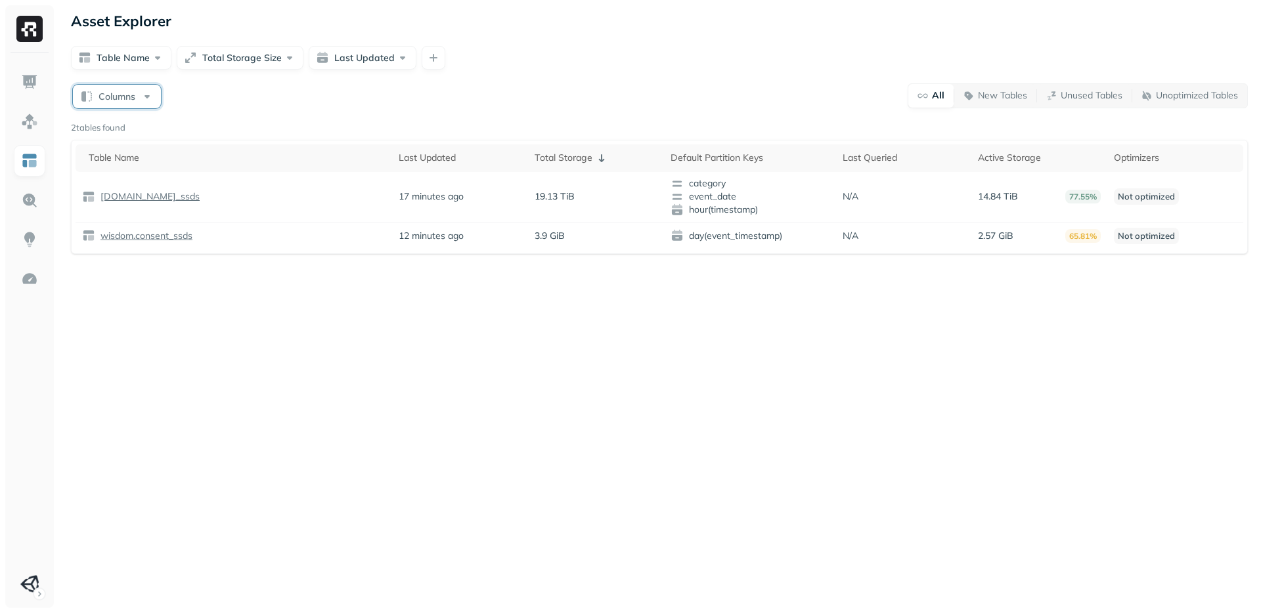
click at [133, 92] on button "Columns" at bounding box center [117, 97] width 88 height 24
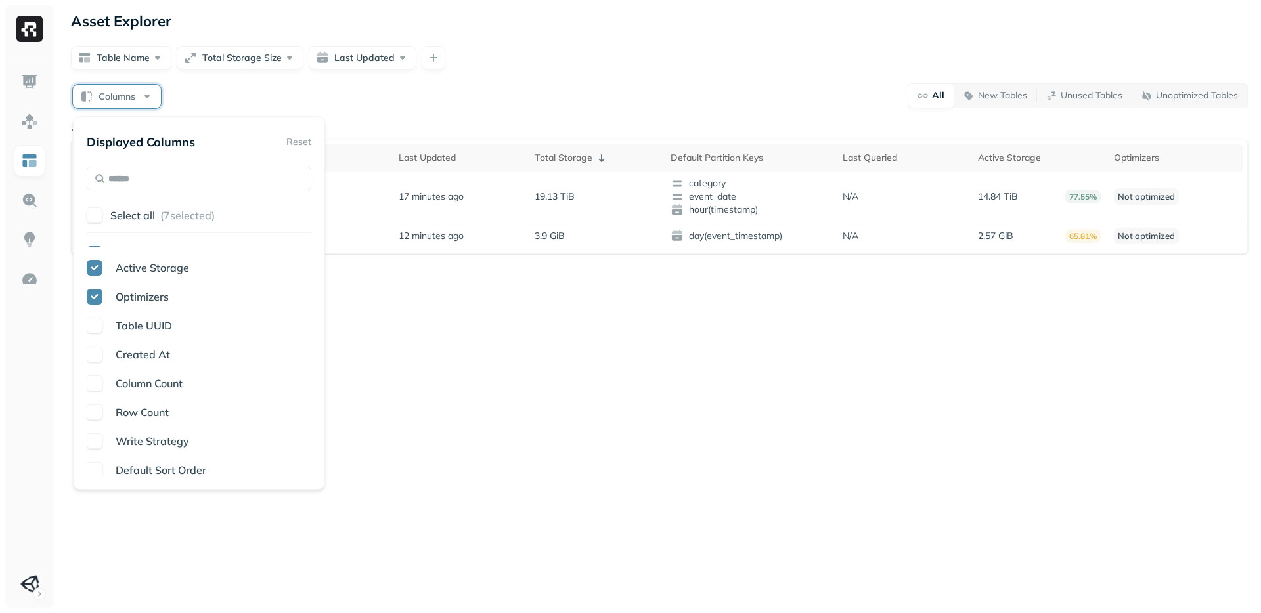
scroll to position [139, 0]
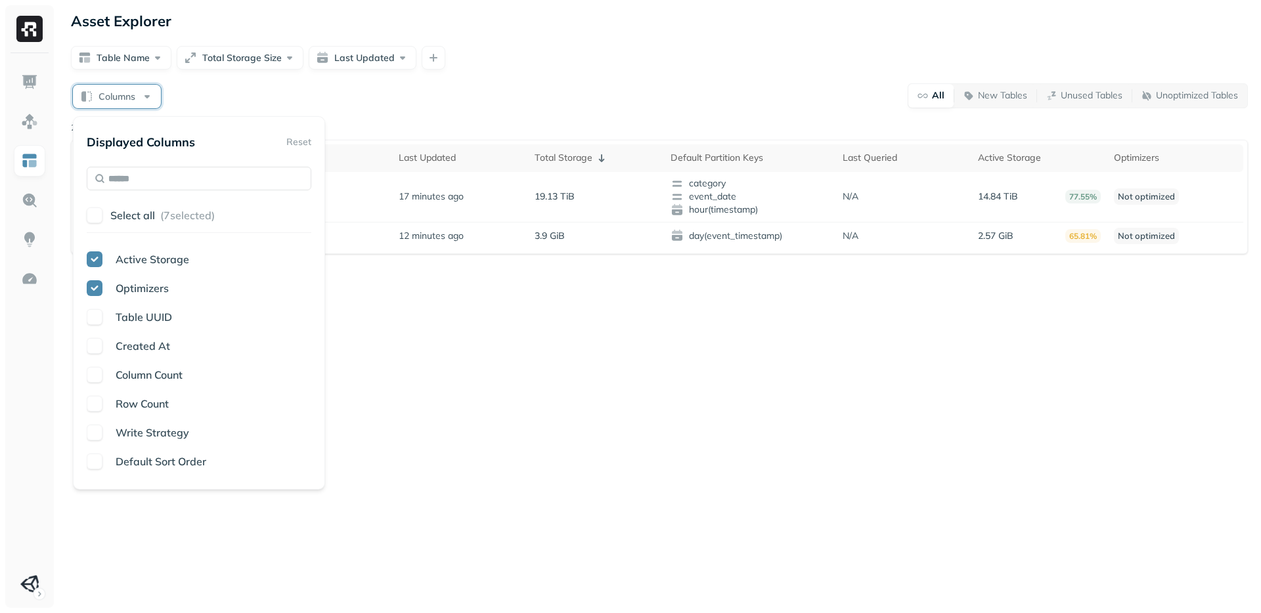
click at [156, 372] on span "Column Count" at bounding box center [149, 374] width 67 height 13
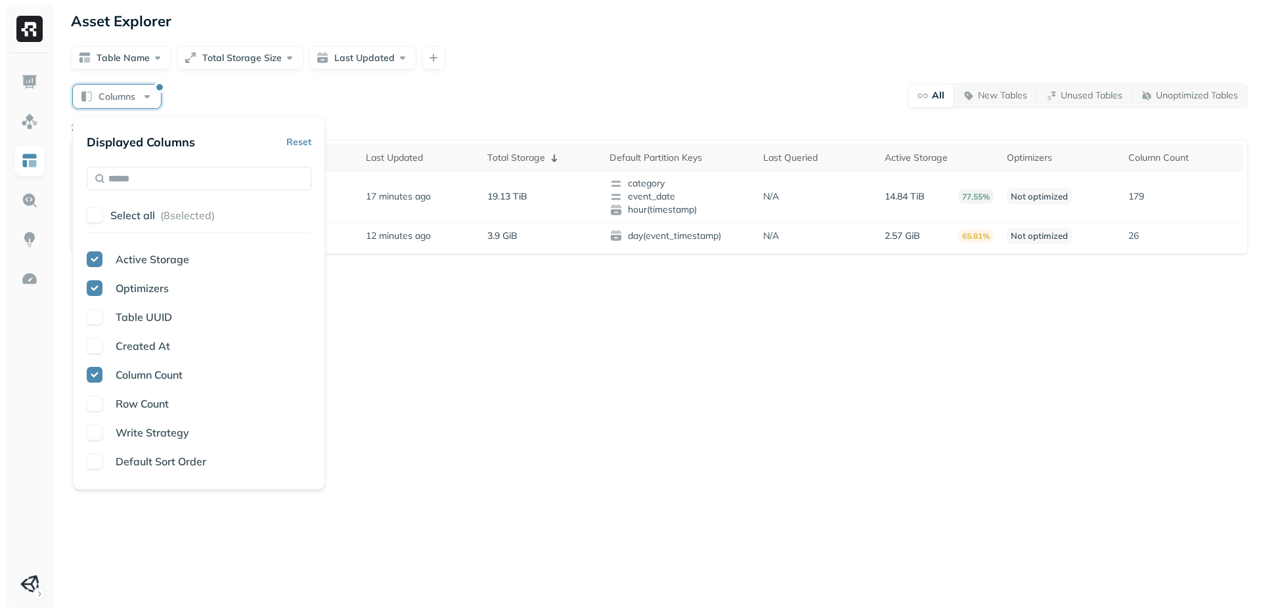
scroll to position [197, 0]
click at [136, 401] on span "Default Sort Order" at bounding box center [161, 403] width 91 height 13
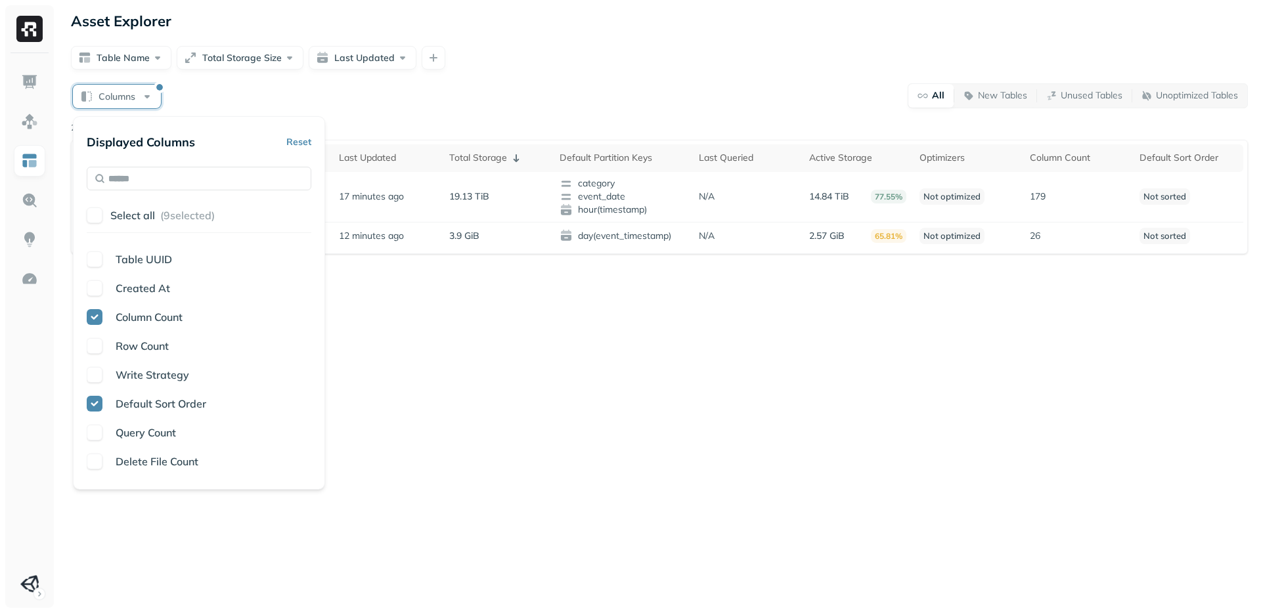
click at [136, 401] on span "Default Sort Order" at bounding box center [161, 403] width 91 height 13
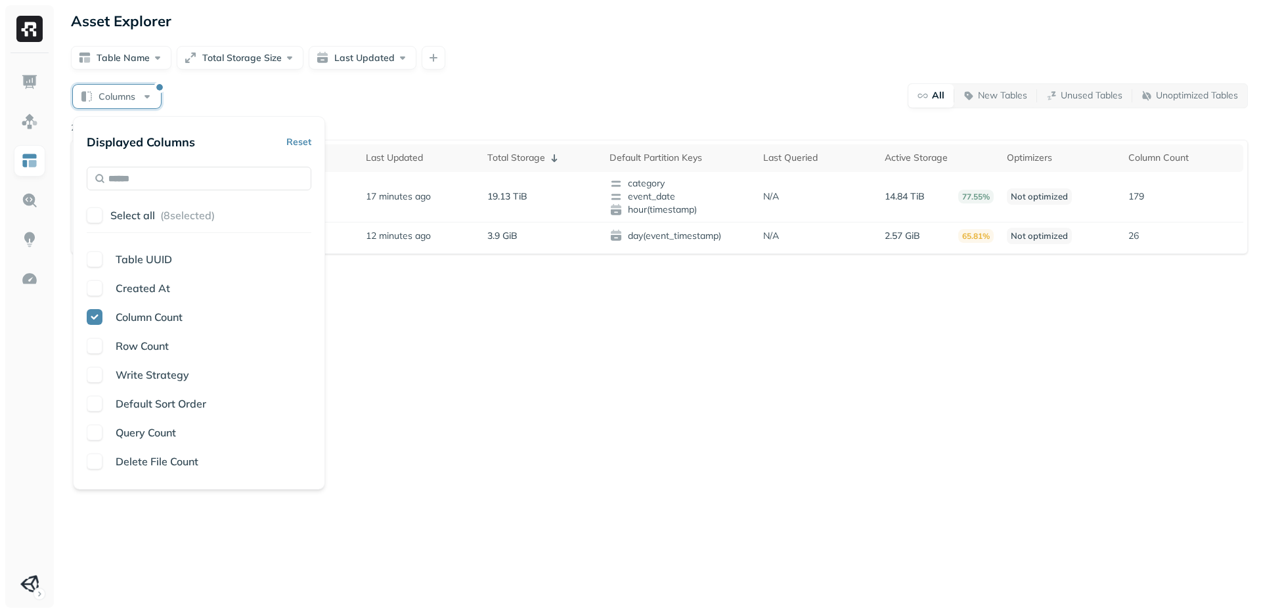
scroll to position [206, 0]
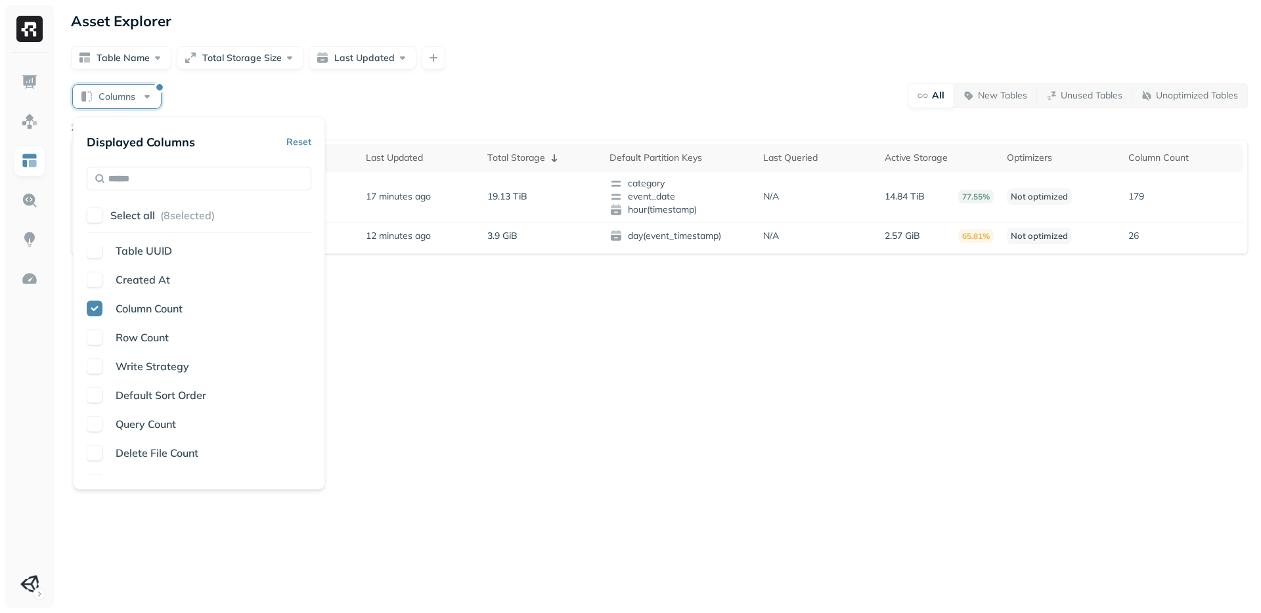
click at [155, 424] on span "Query Count" at bounding box center [146, 424] width 60 height 13
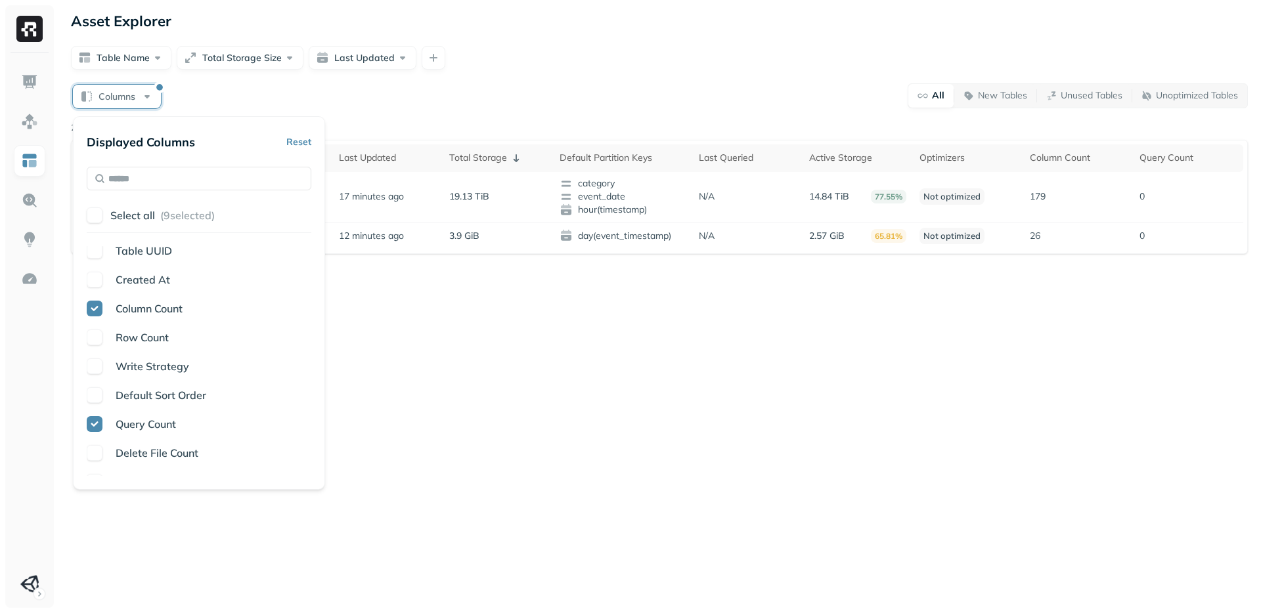
click at [155, 424] on span "Query Count" at bounding box center [146, 424] width 60 height 13
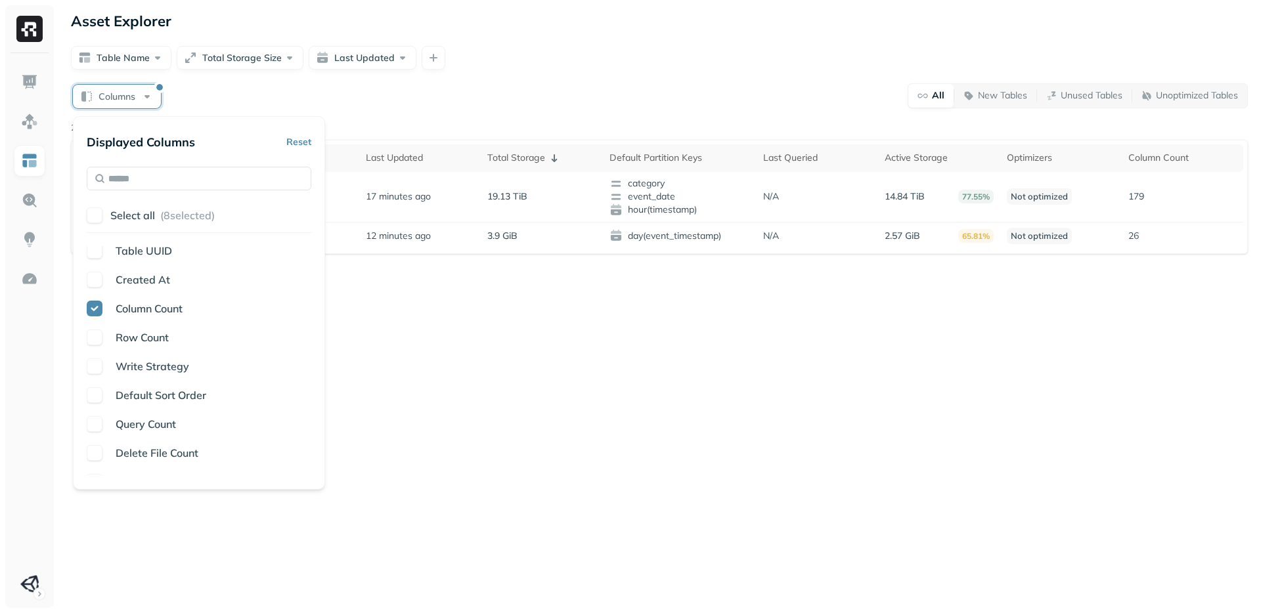
scroll to position [214, 0]
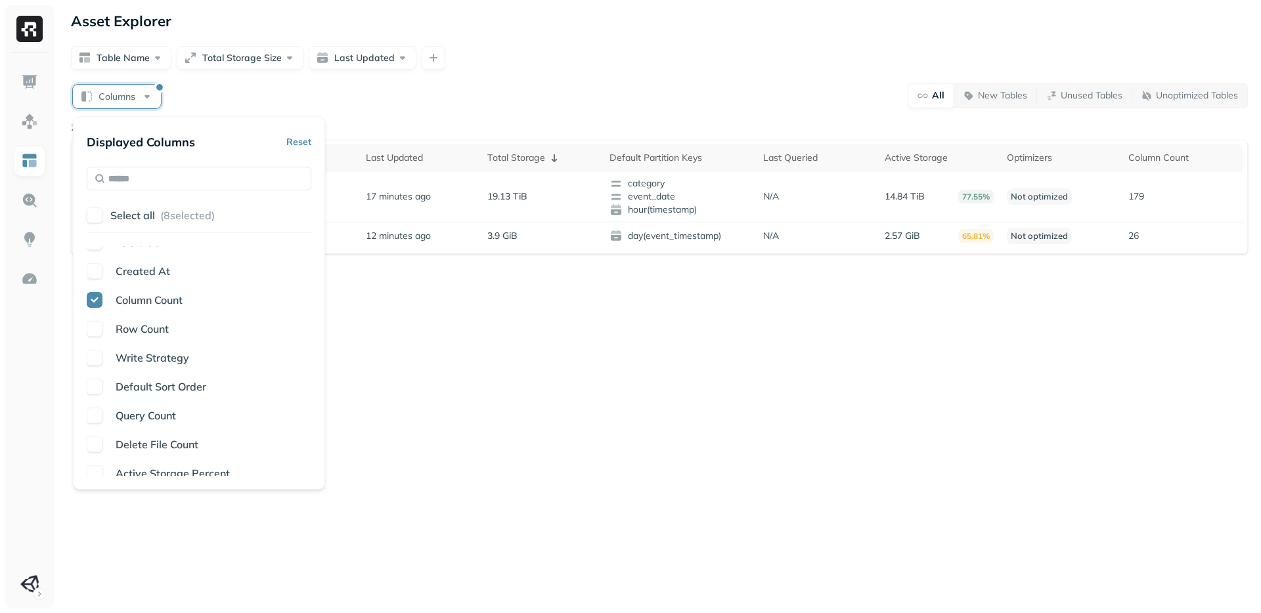
click at [180, 441] on span "Delete File Count" at bounding box center [157, 444] width 83 height 13
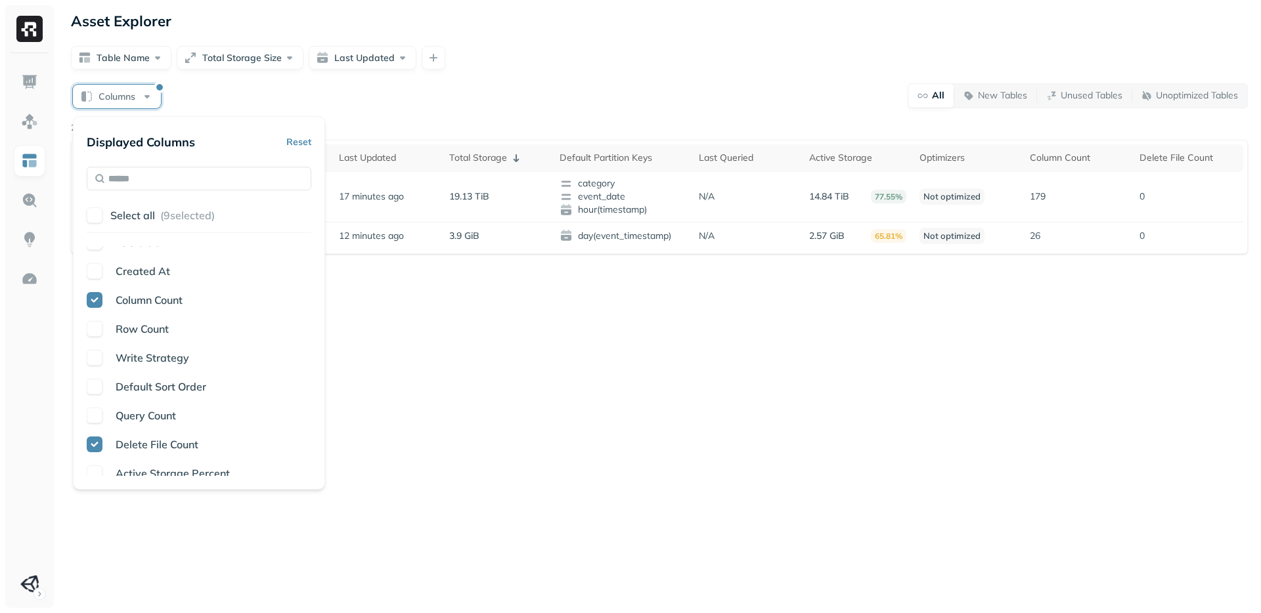
click at [180, 441] on span "Delete File Count" at bounding box center [157, 444] width 83 height 13
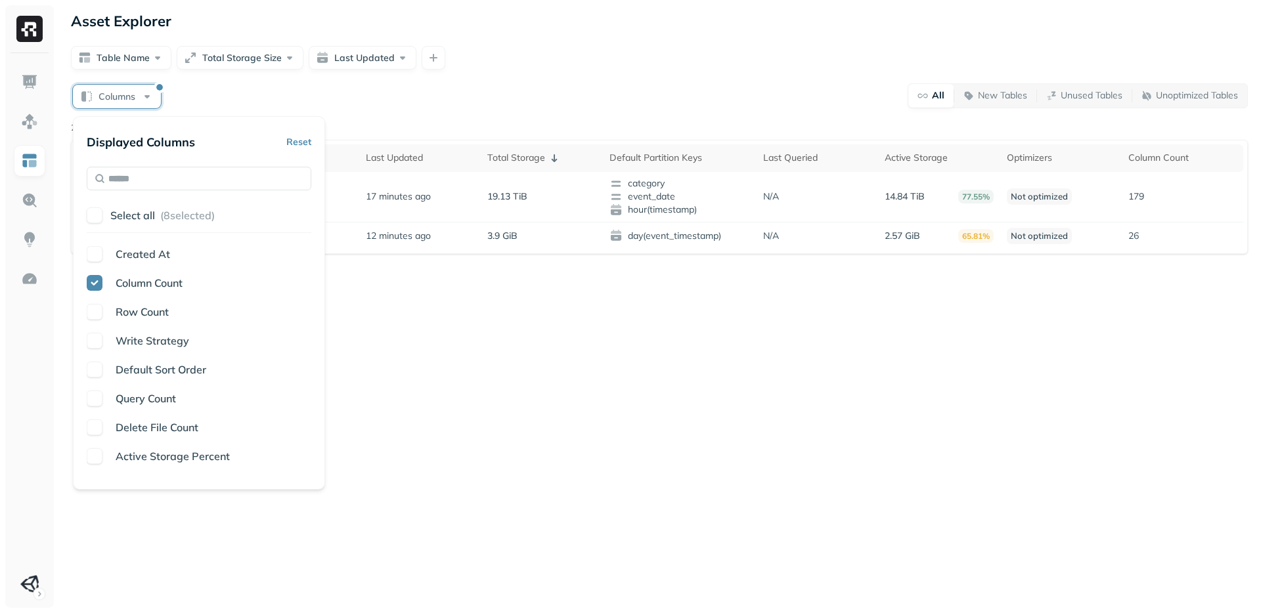
scroll to position [240, 0]
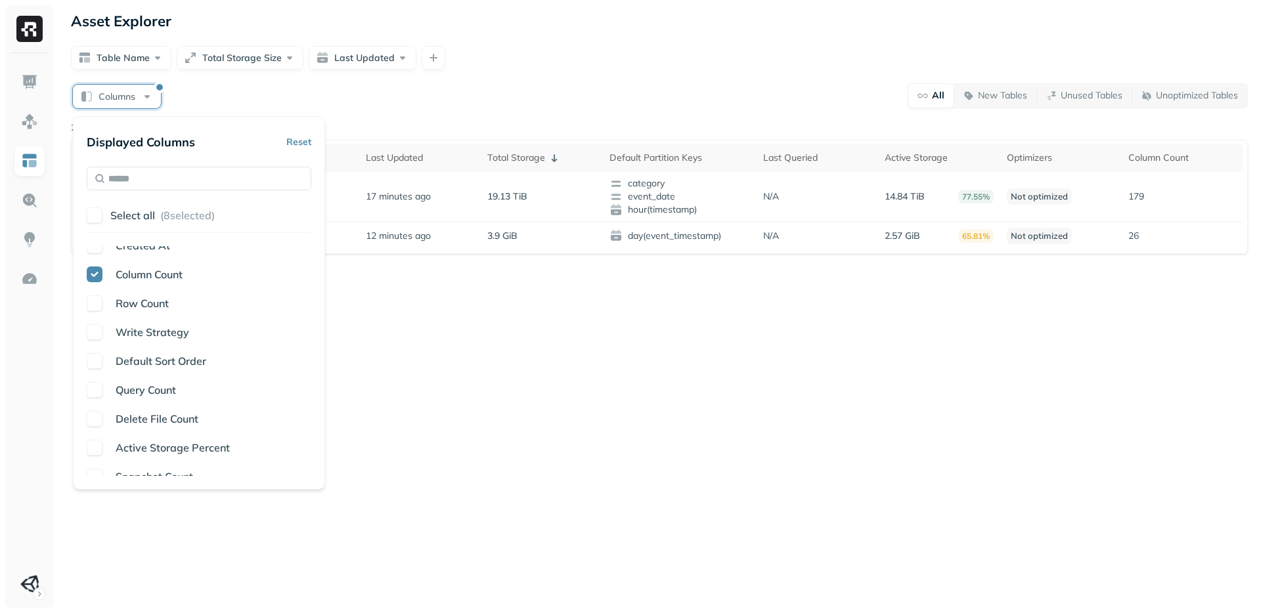
click at [216, 449] on span "Active Storage Percent" at bounding box center [173, 447] width 114 height 13
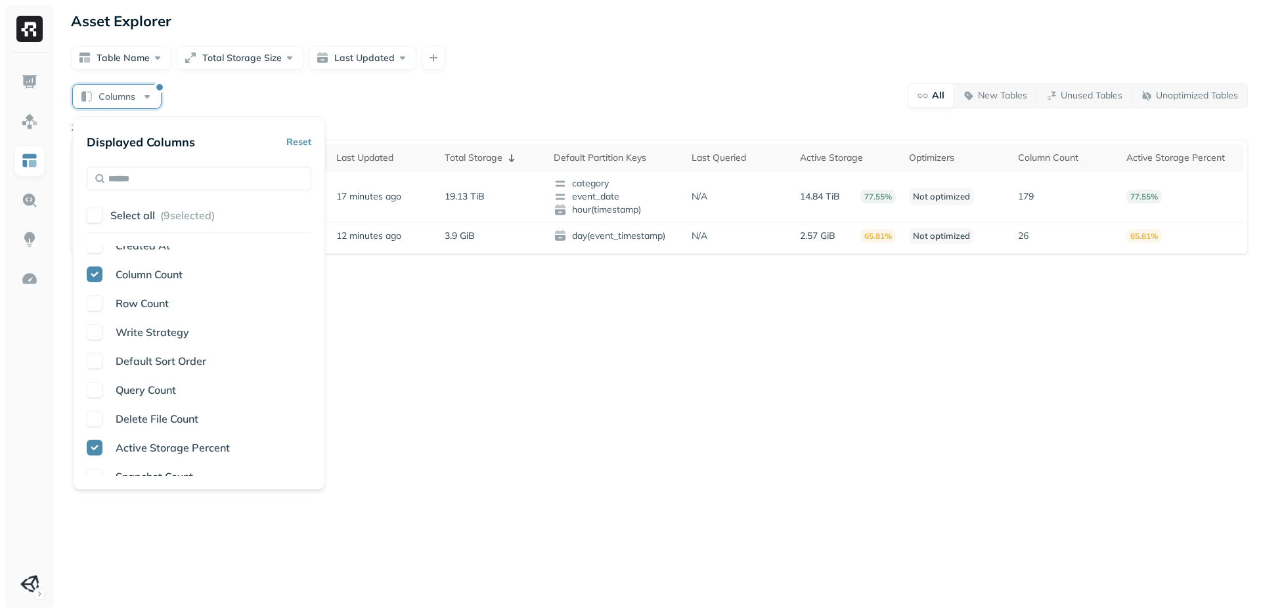
click at [215, 449] on span "Active Storage Percent" at bounding box center [173, 447] width 114 height 13
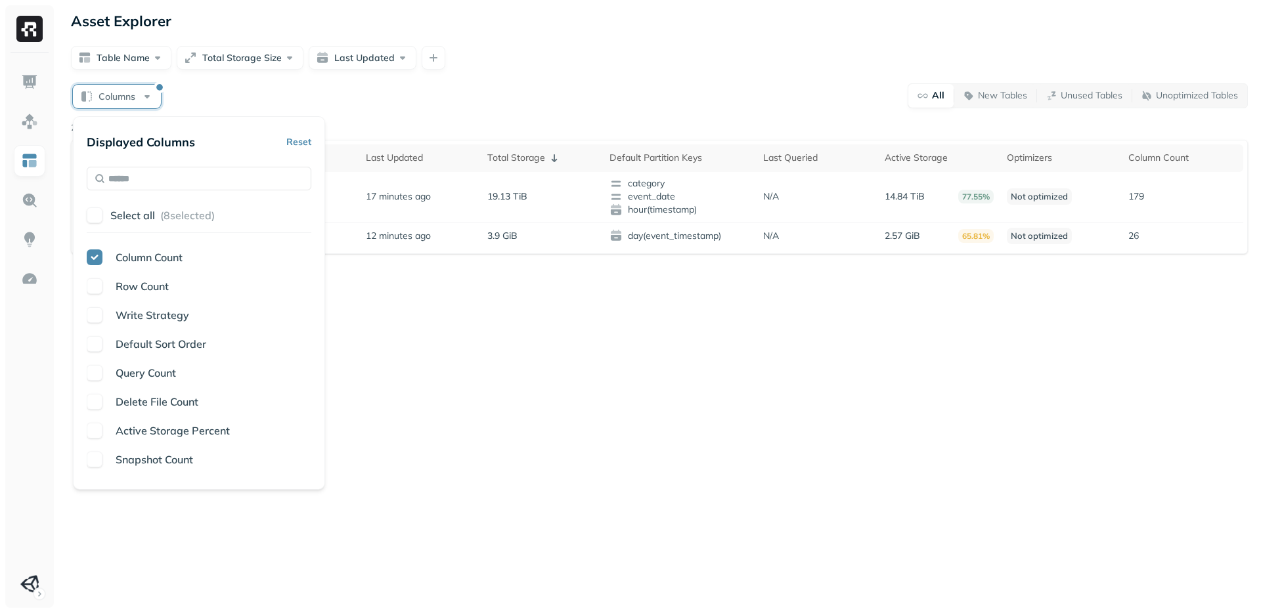
scroll to position [265, 0]
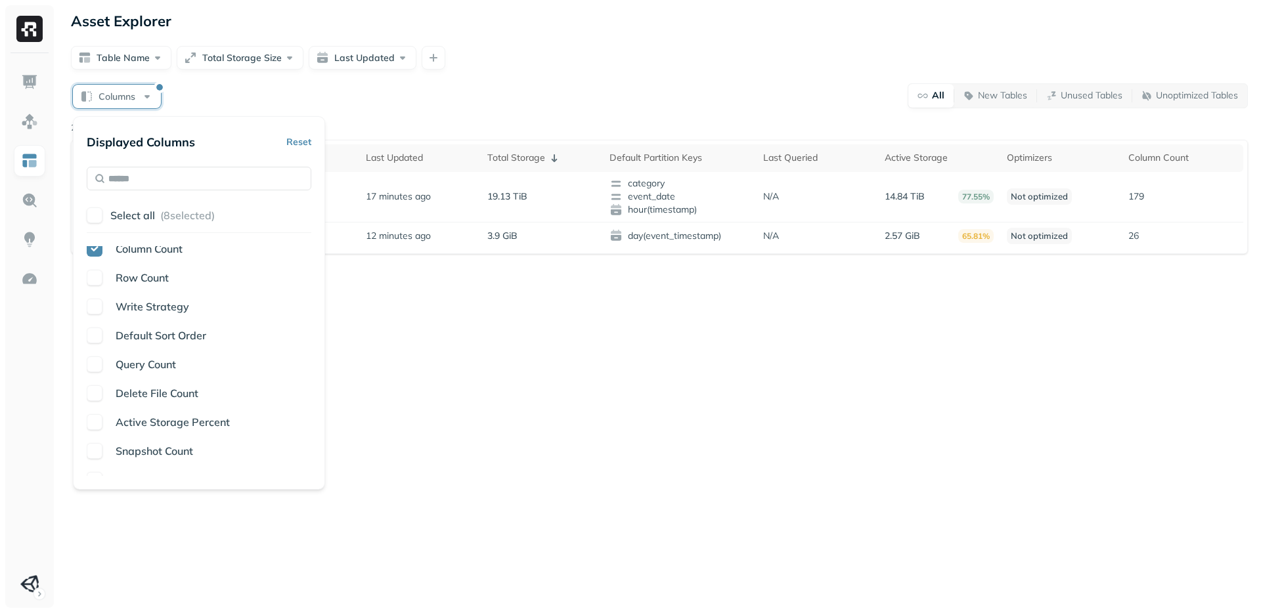
click at [198, 451] on div "Snapshot Count" at bounding box center [210, 451] width 201 height 16
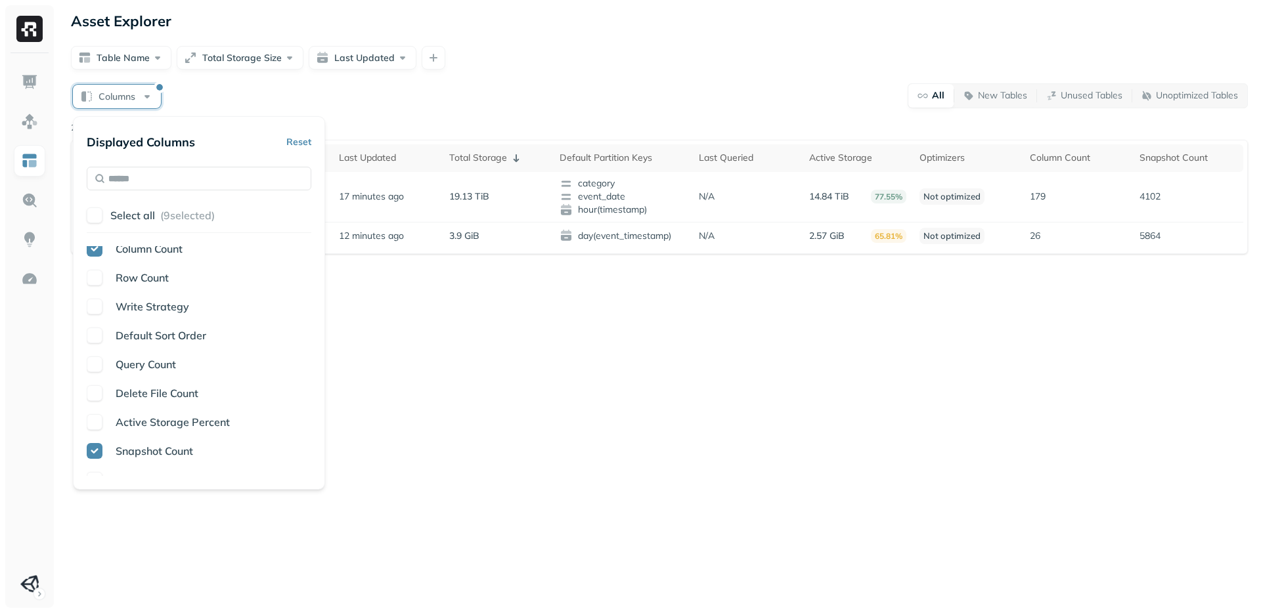
click at [198, 451] on div "Snapshot Count" at bounding box center [210, 451] width 201 height 16
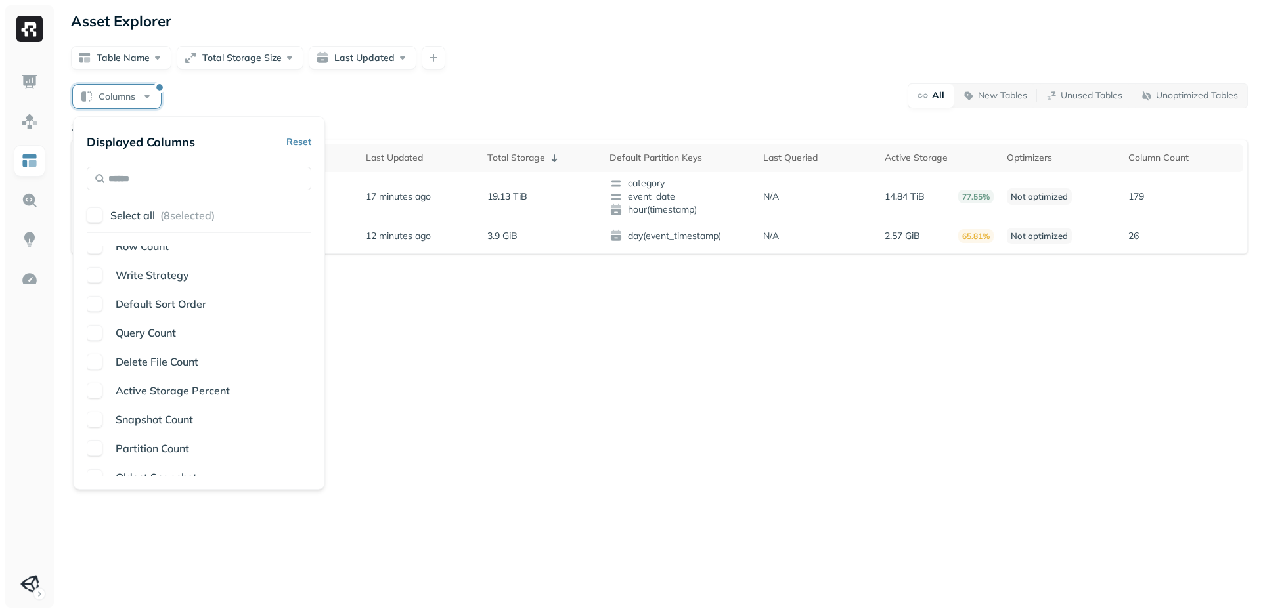
scroll to position [323, 0]
click at [189, 428] on span "Partition Count" at bounding box center [153, 422] width 74 height 13
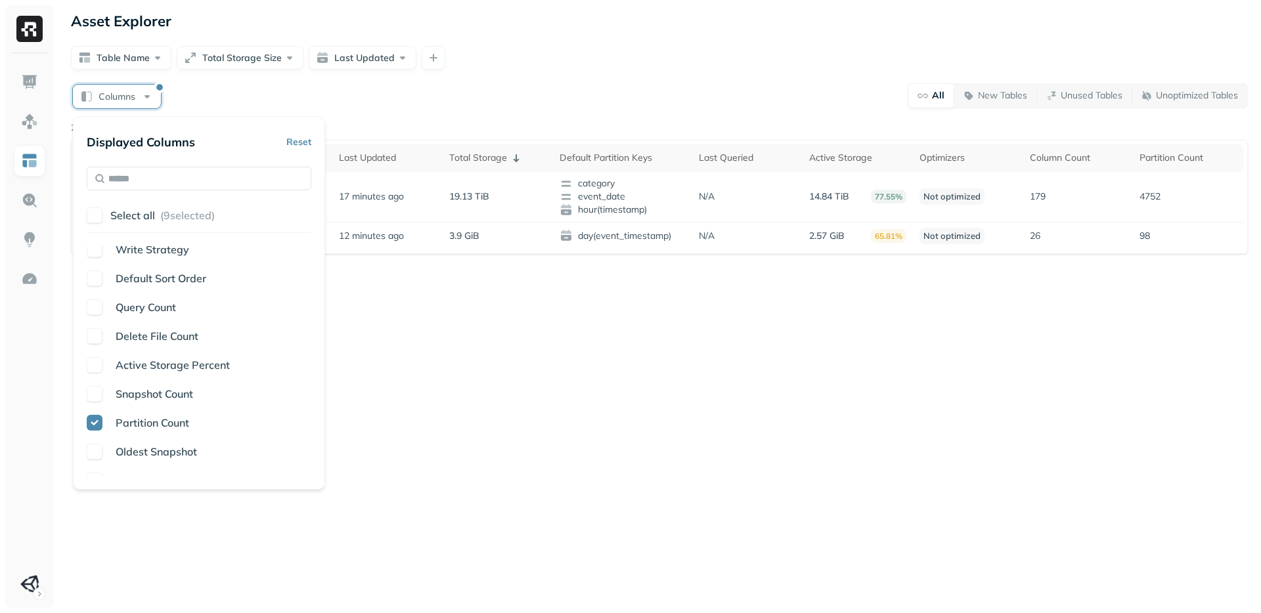
click at [189, 428] on span "Partition Count" at bounding box center [153, 422] width 74 height 13
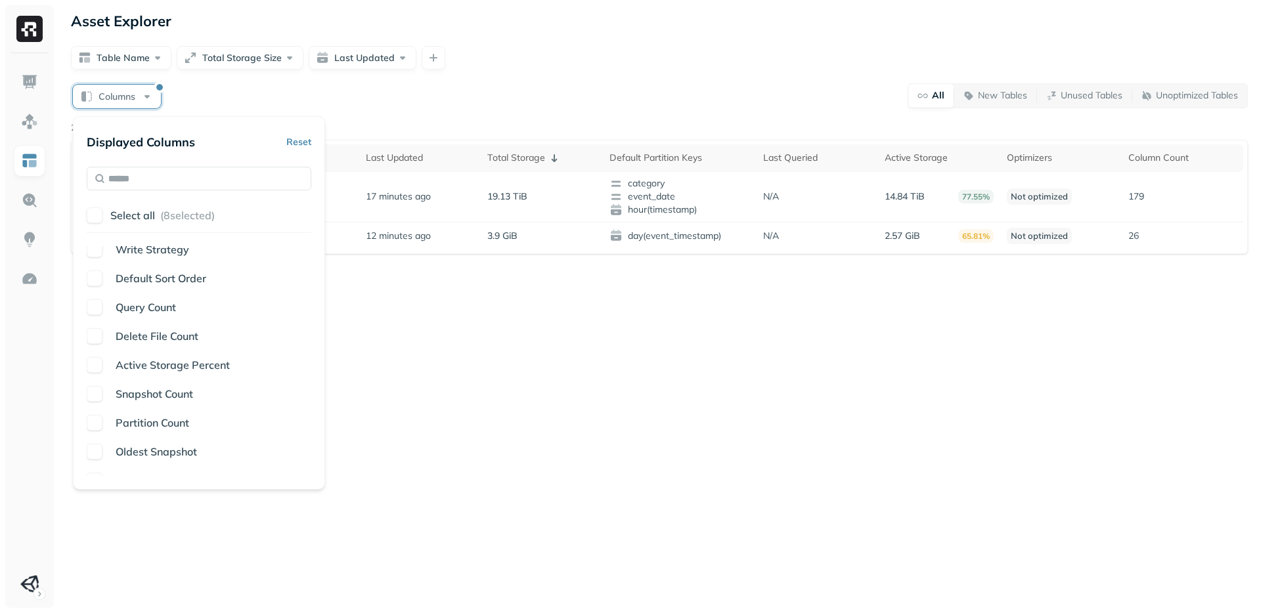
click at [182, 447] on span "Oldest Snapshot" at bounding box center [156, 451] width 81 height 13
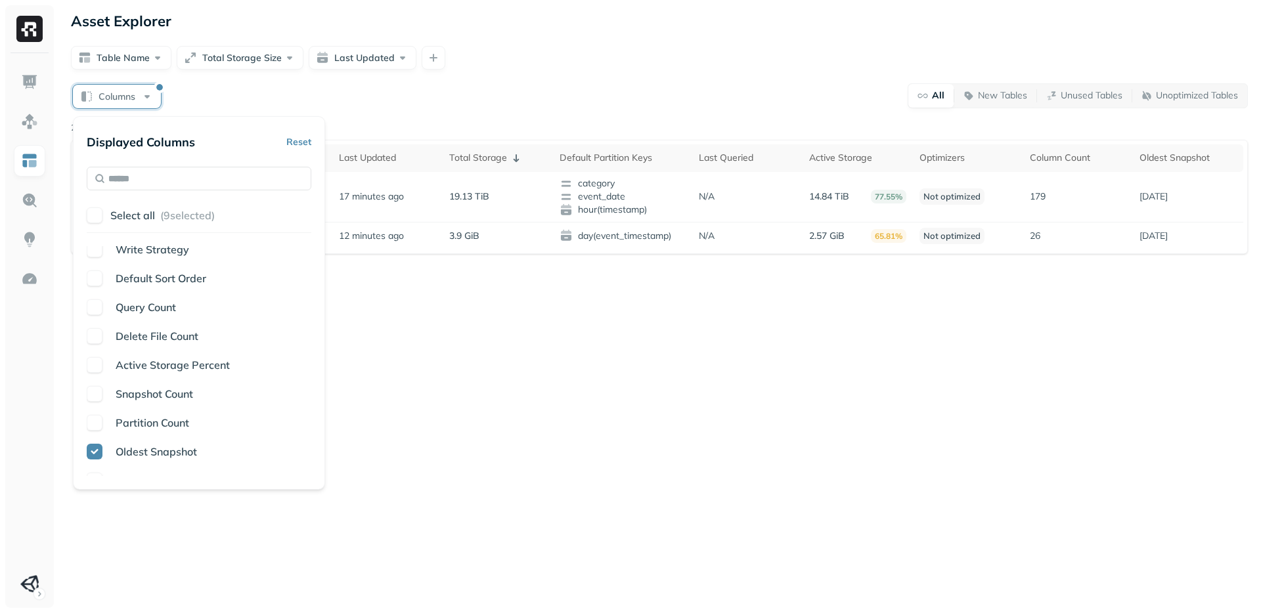
click at [182, 447] on span "Oldest Snapshot" at bounding box center [156, 451] width 81 height 13
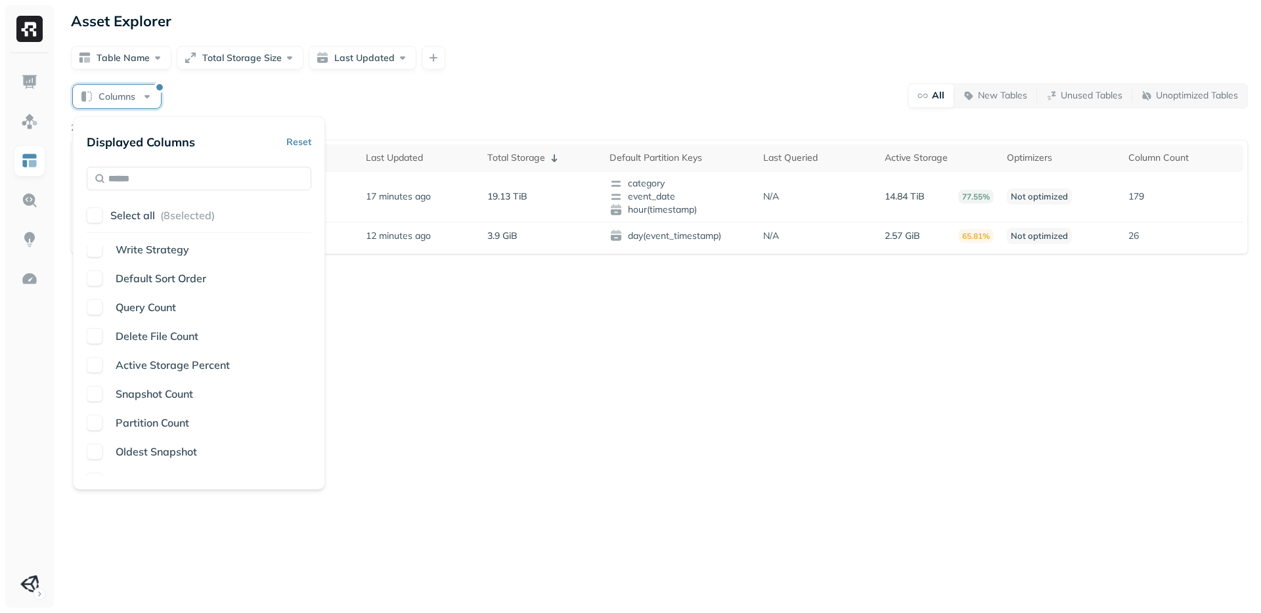
scroll to position [338, 0]
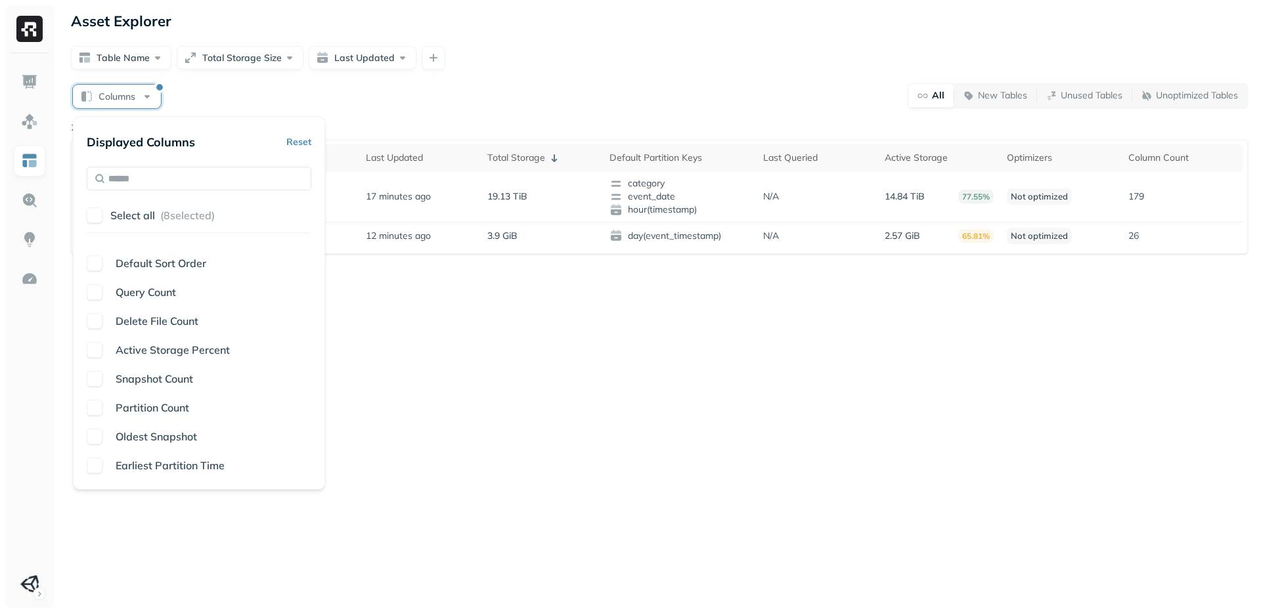
click at [172, 464] on span "Earliest Partition Time" at bounding box center [170, 465] width 109 height 13
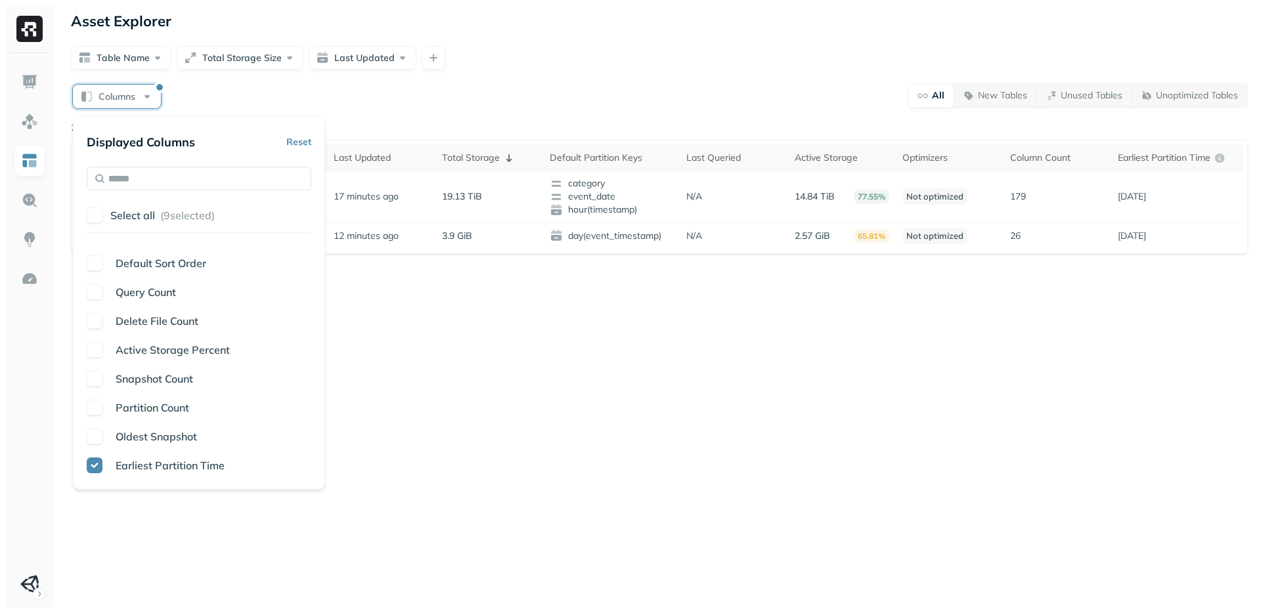
click at [172, 464] on span "Earliest Partition Time" at bounding box center [170, 465] width 109 height 13
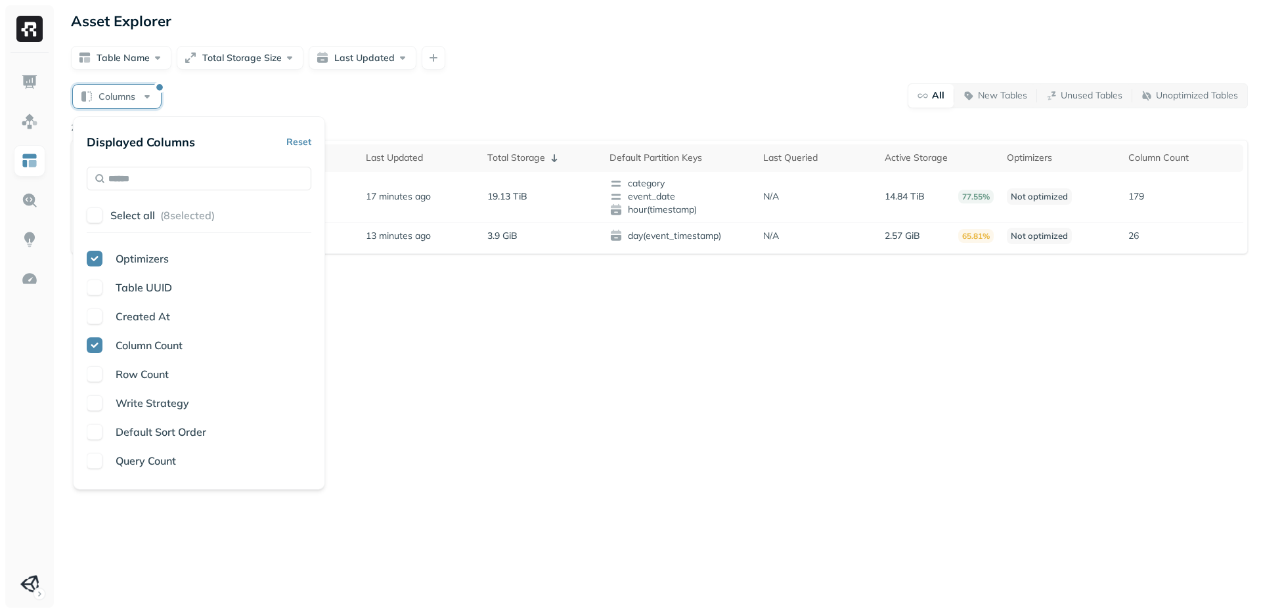
scroll to position [78, 0]
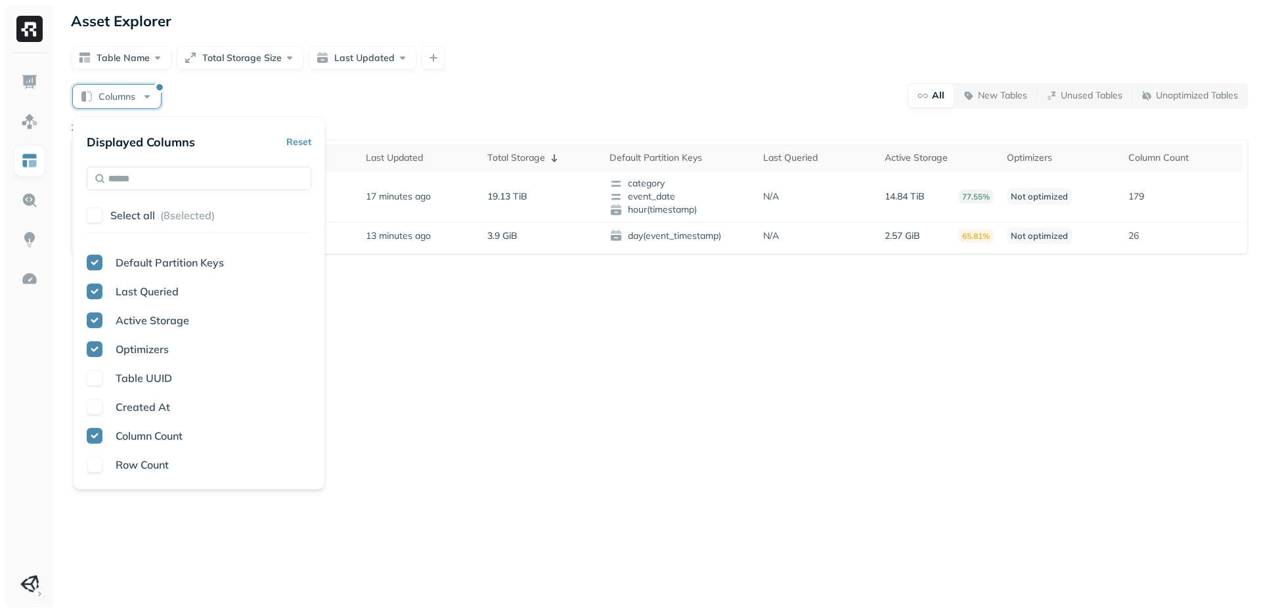
click at [434, 464] on div "Asset Explorer Table Name Total Storage Size Last Updated Columns All New Table…" at bounding box center [659, 306] width 1203 height 613
